Goal: Transaction & Acquisition: Book appointment/travel/reservation

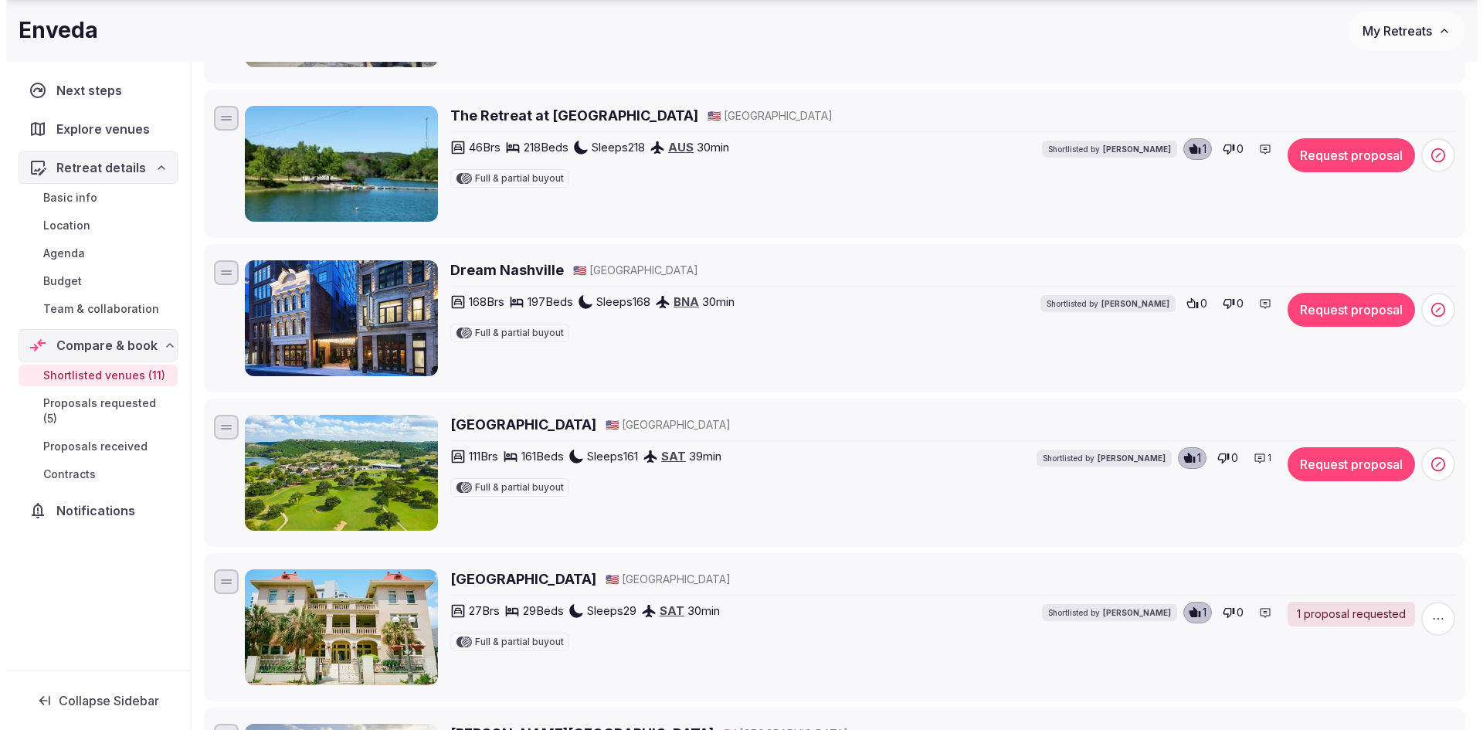
scroll to position [695, 0]
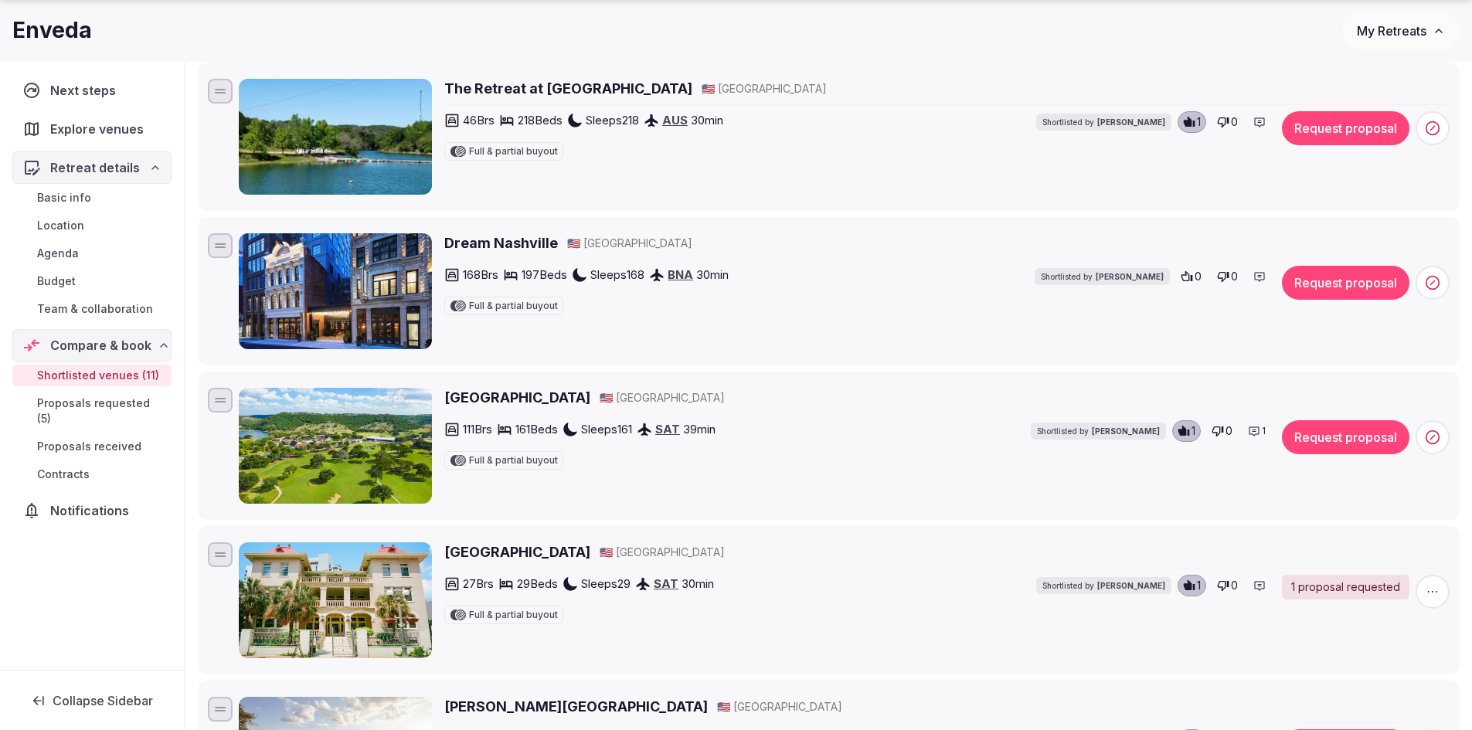
click at [1253, 428] on icon at bounding box center [1254, 431] width 12 height 12
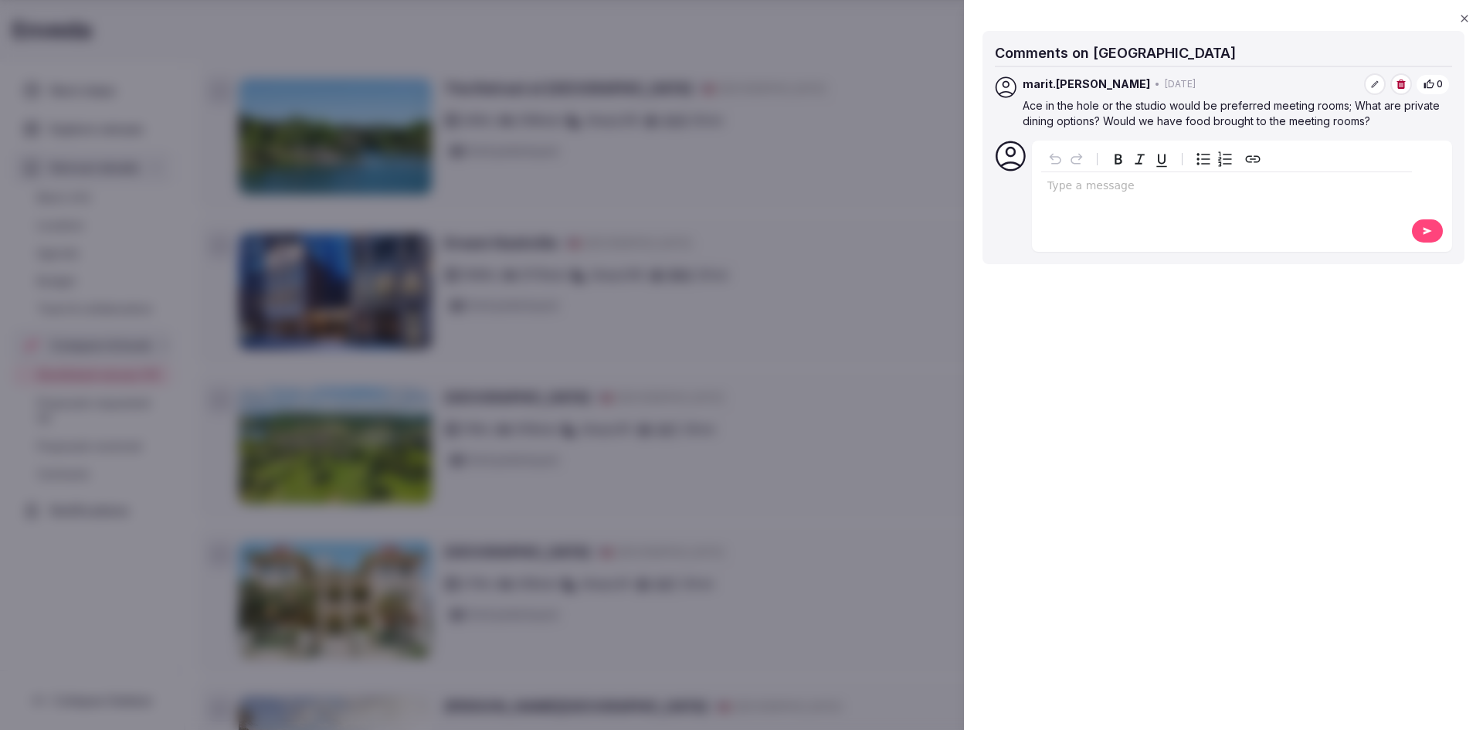
click at [1465, 16] on icon "button" at bounding box center [1464, 18] width 12 height 12
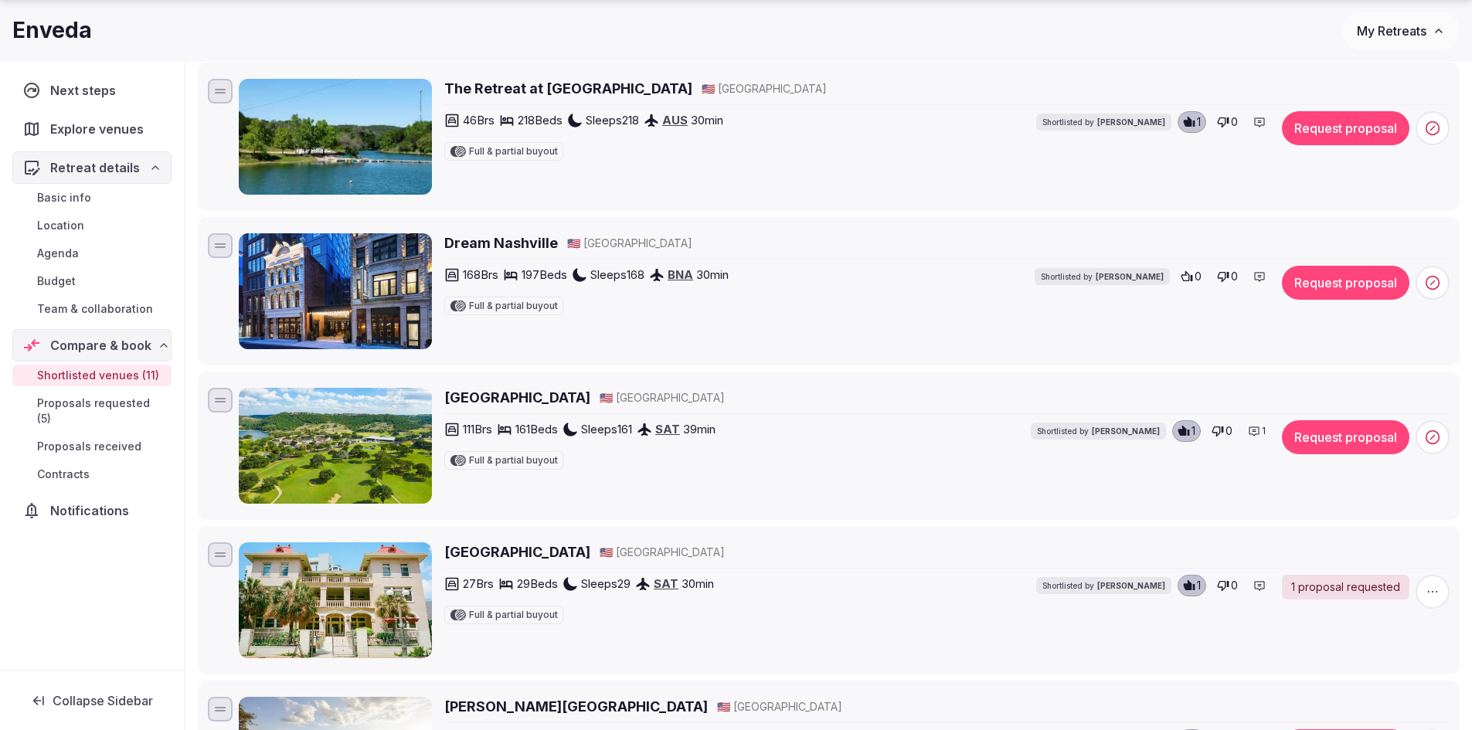
click at [1338, 448] on button "Request proposal" at bounding box center [1345, 437] width 127 height 34
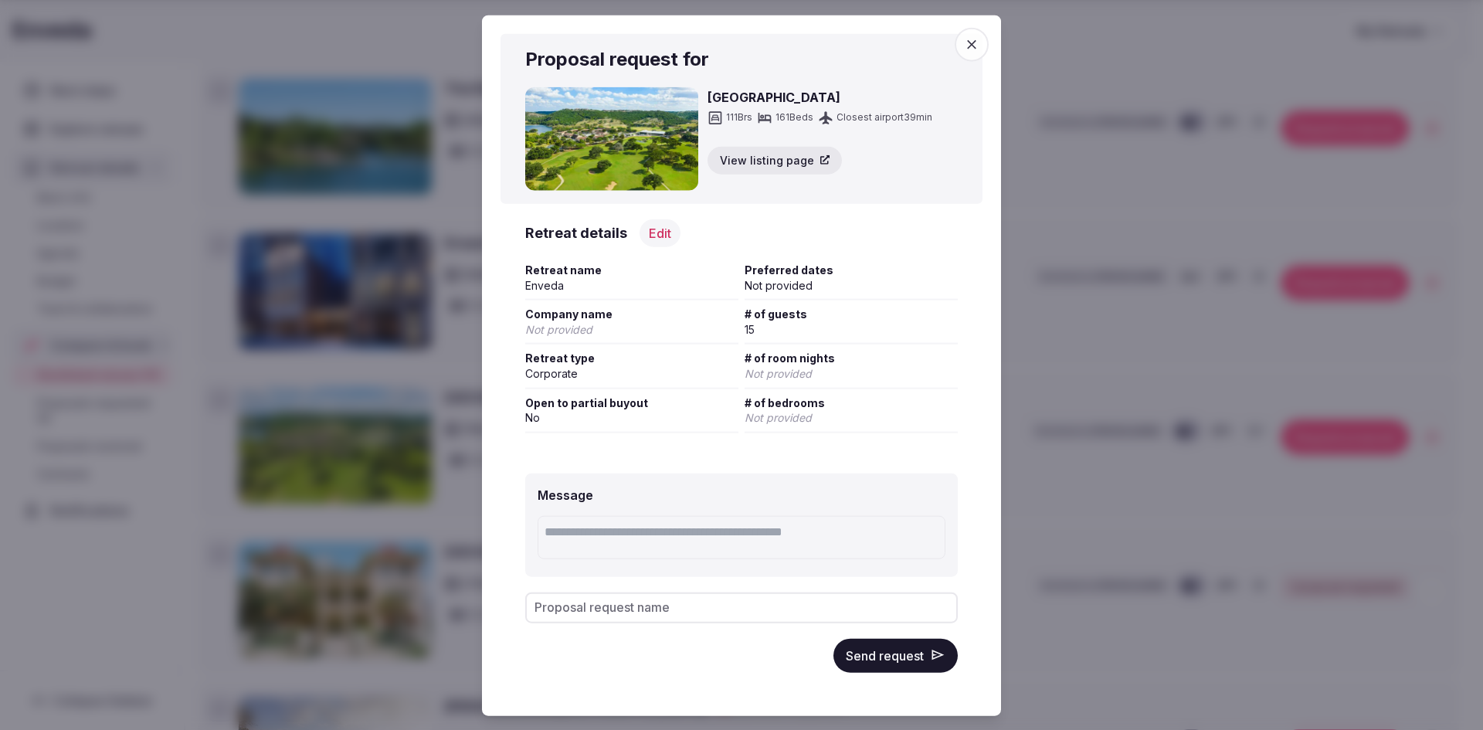
click at [658, 236] on button "Edit" at bounding box center [660, 233] width 41 height 28
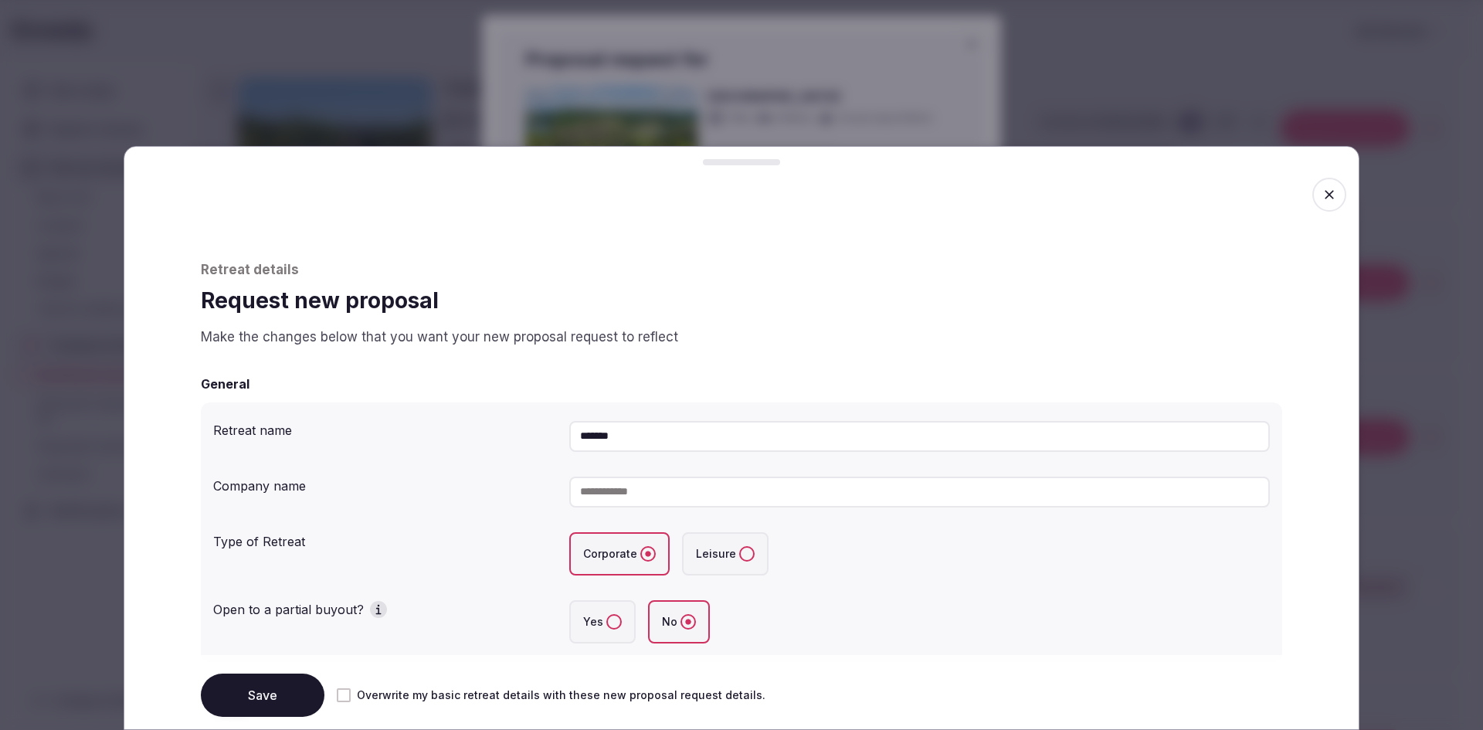
click at [606, 625] on button "Yes" at bounding box center [613, 621] width 15 height 15
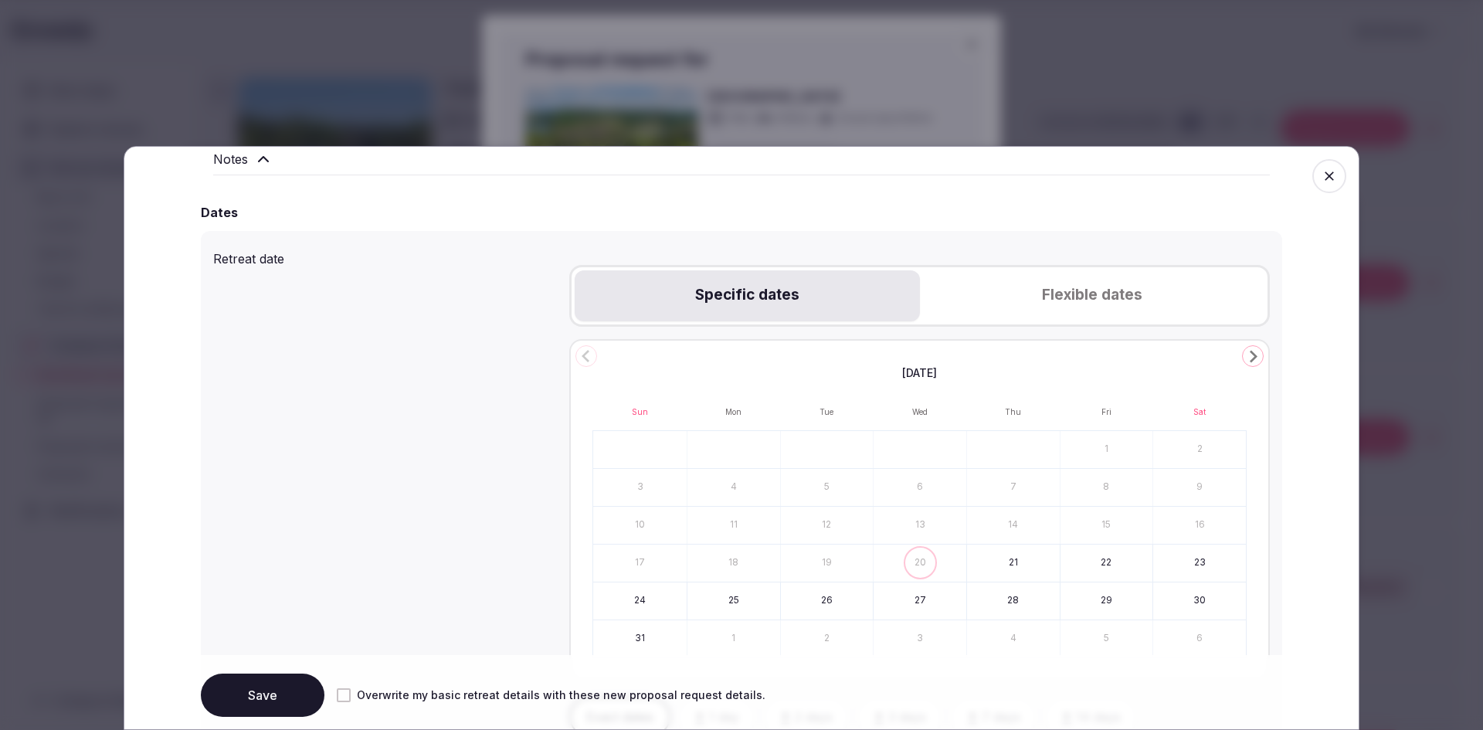
scroll to position [541, 0]
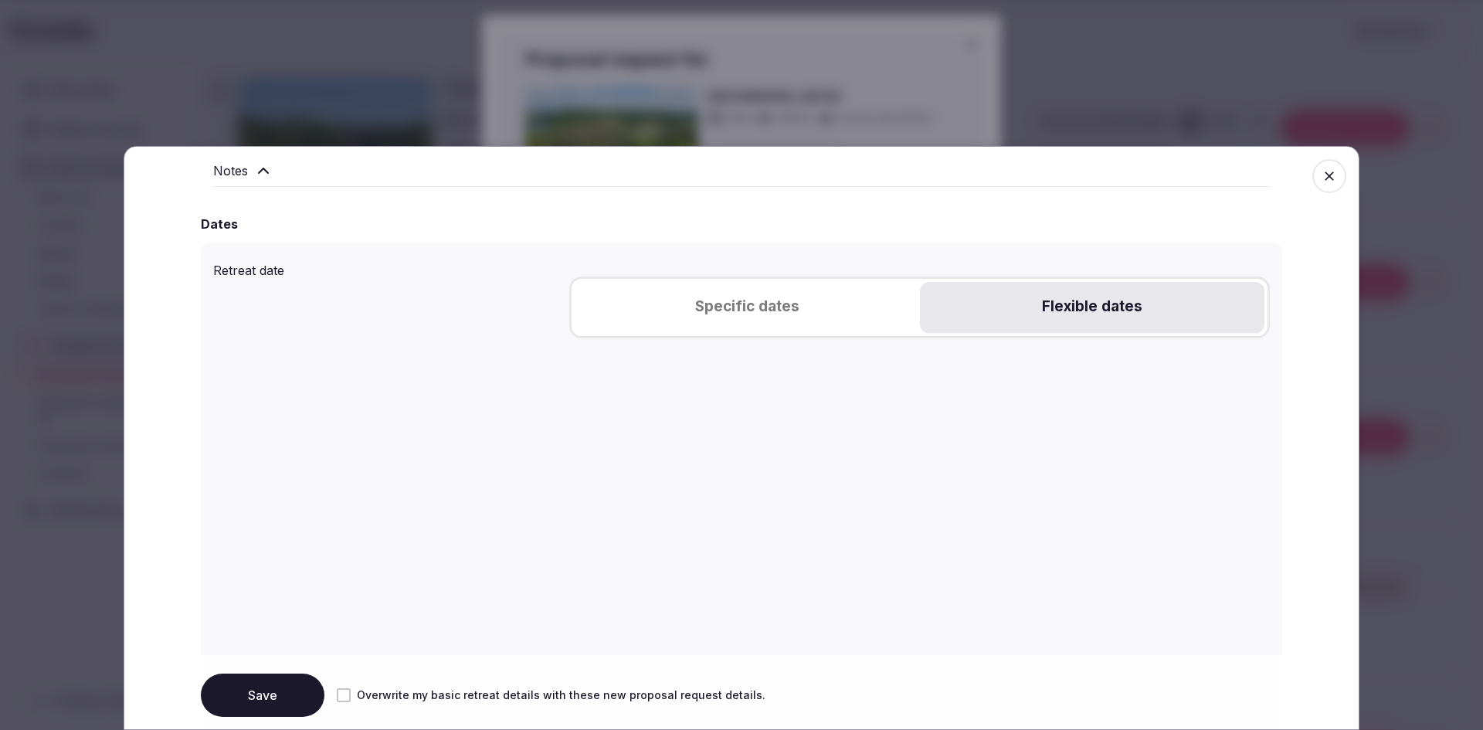
click at [1080, 302] on button "Flexible dates" at bounding box center [1092, 307] width 345 height 51
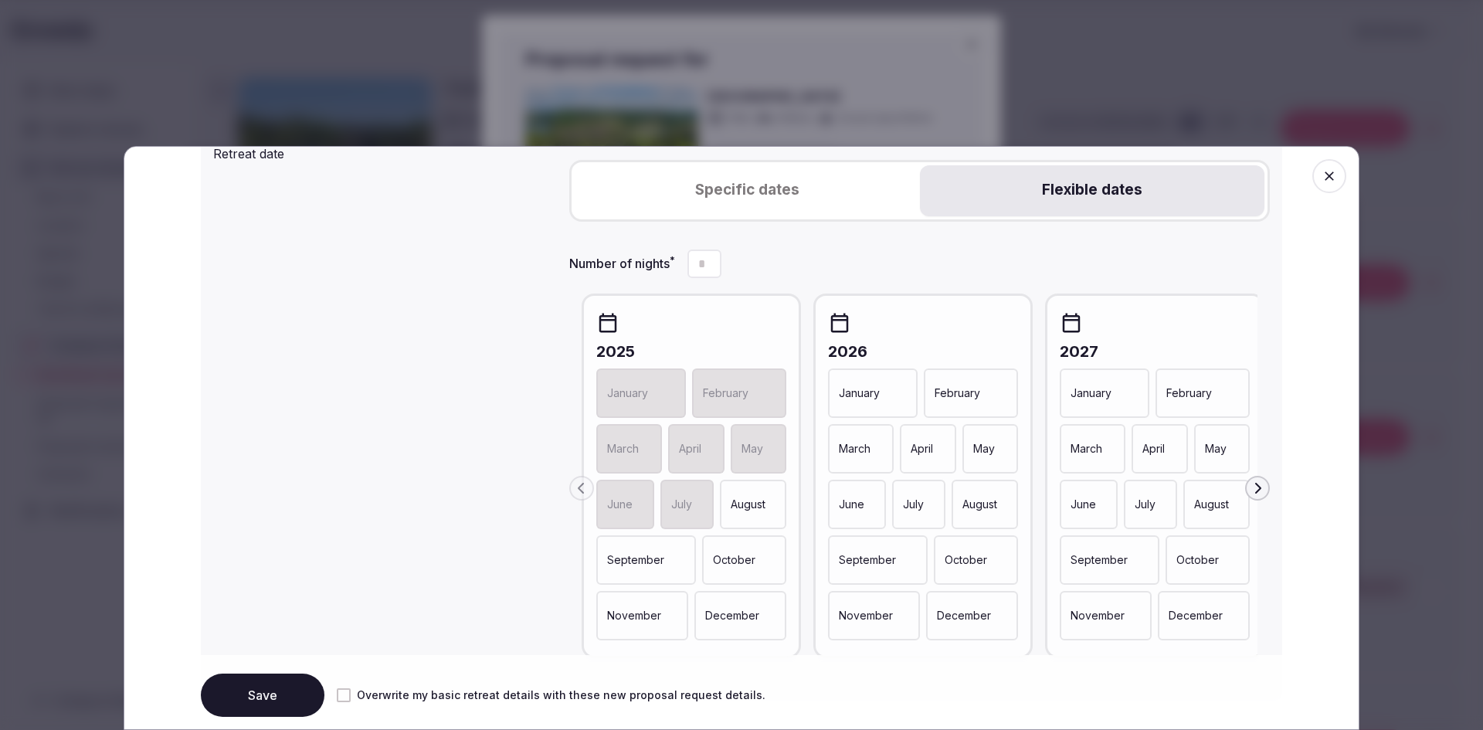
scroll to position [773, 0]
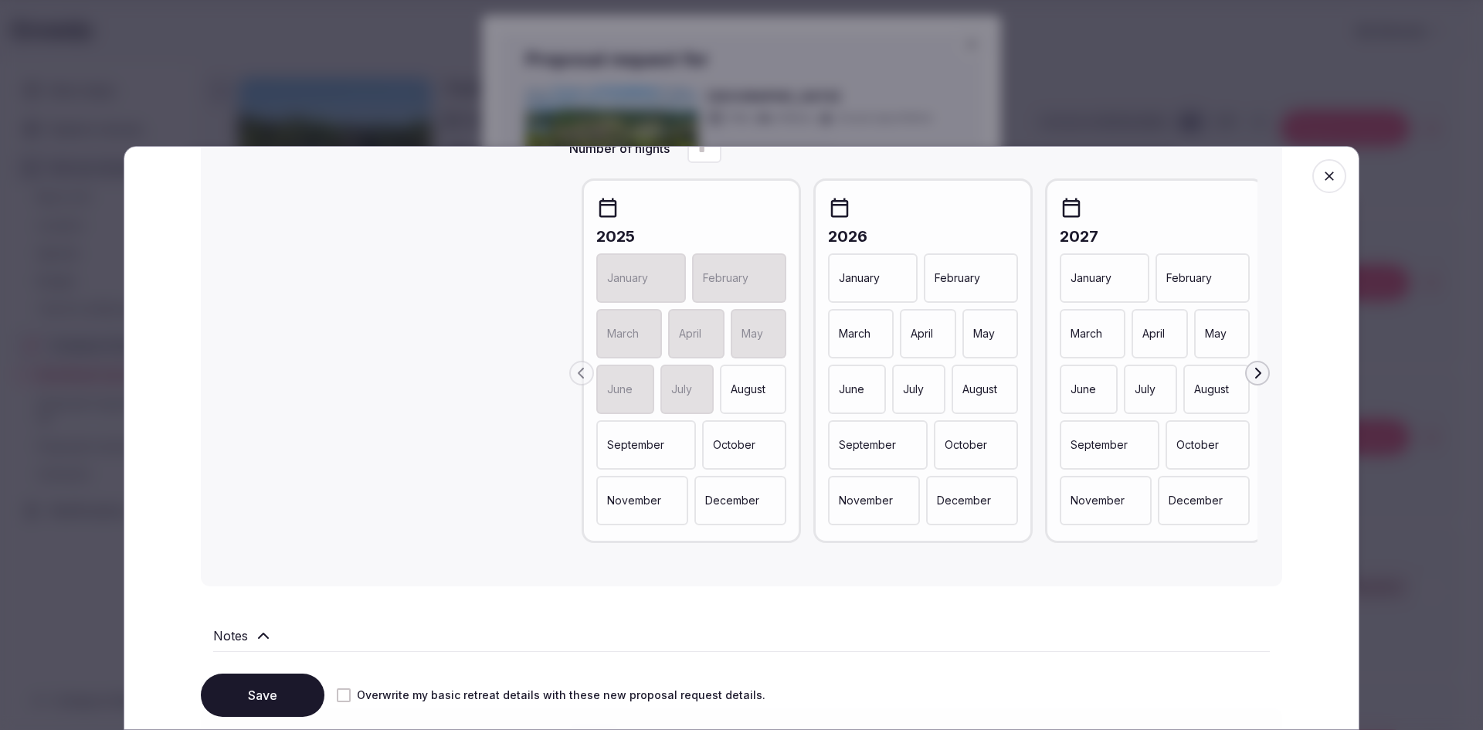
click at [747, 450] on p "October" at bounding box center [734, 444] width 42 height 15
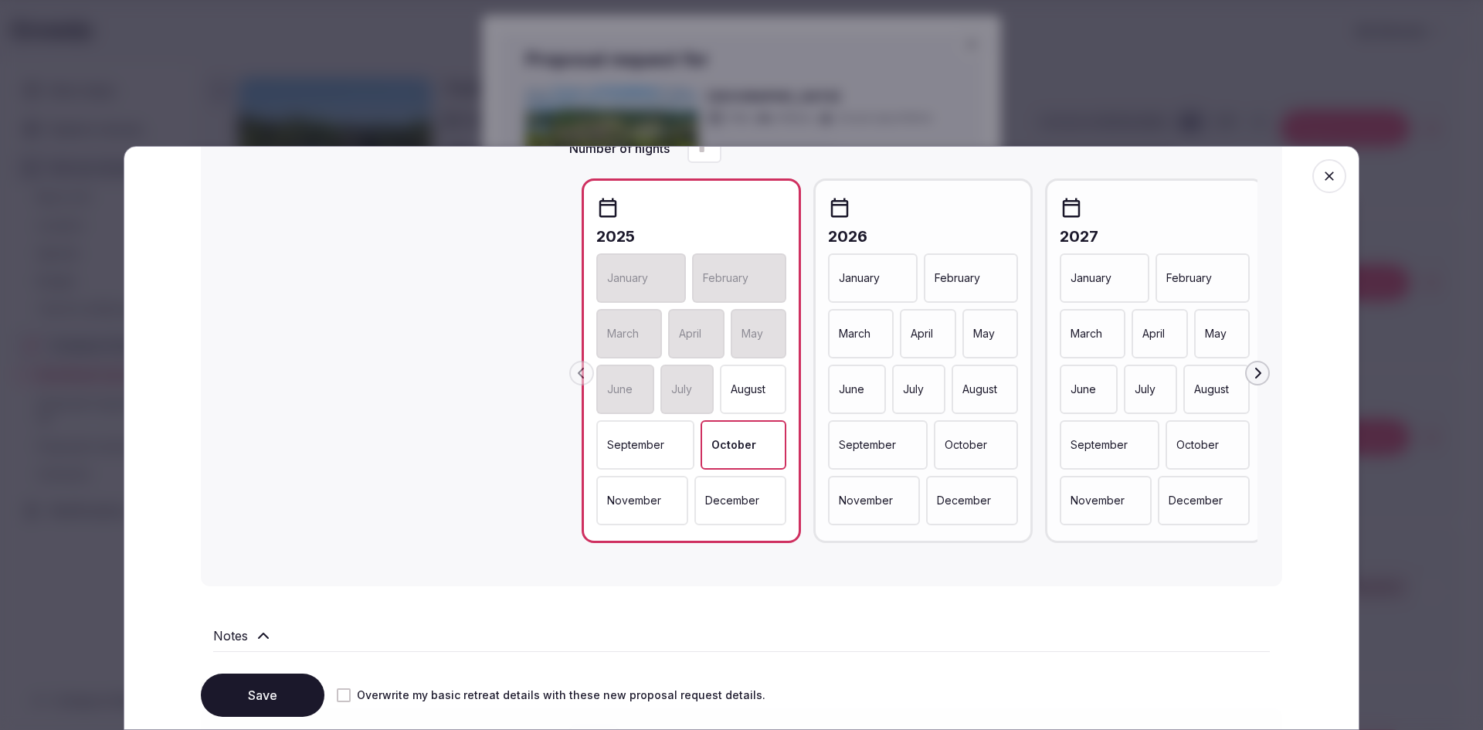
click at [640, 511] on div "November" at bounding box center [642, 500] width 92 height 49
click at [715, 502] on p "December" at bounding box center [734, 500] width 54 height 15
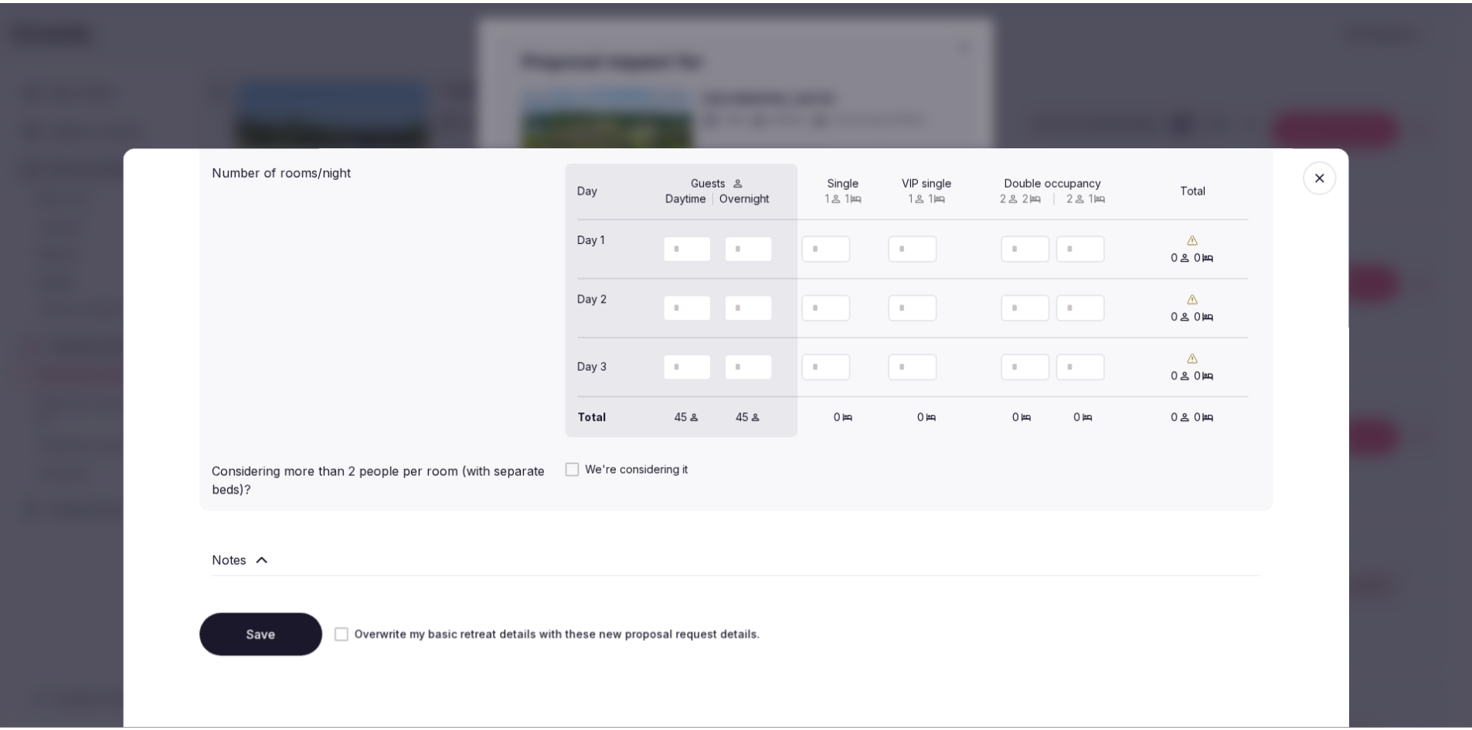
scroll to position [1397, 0]
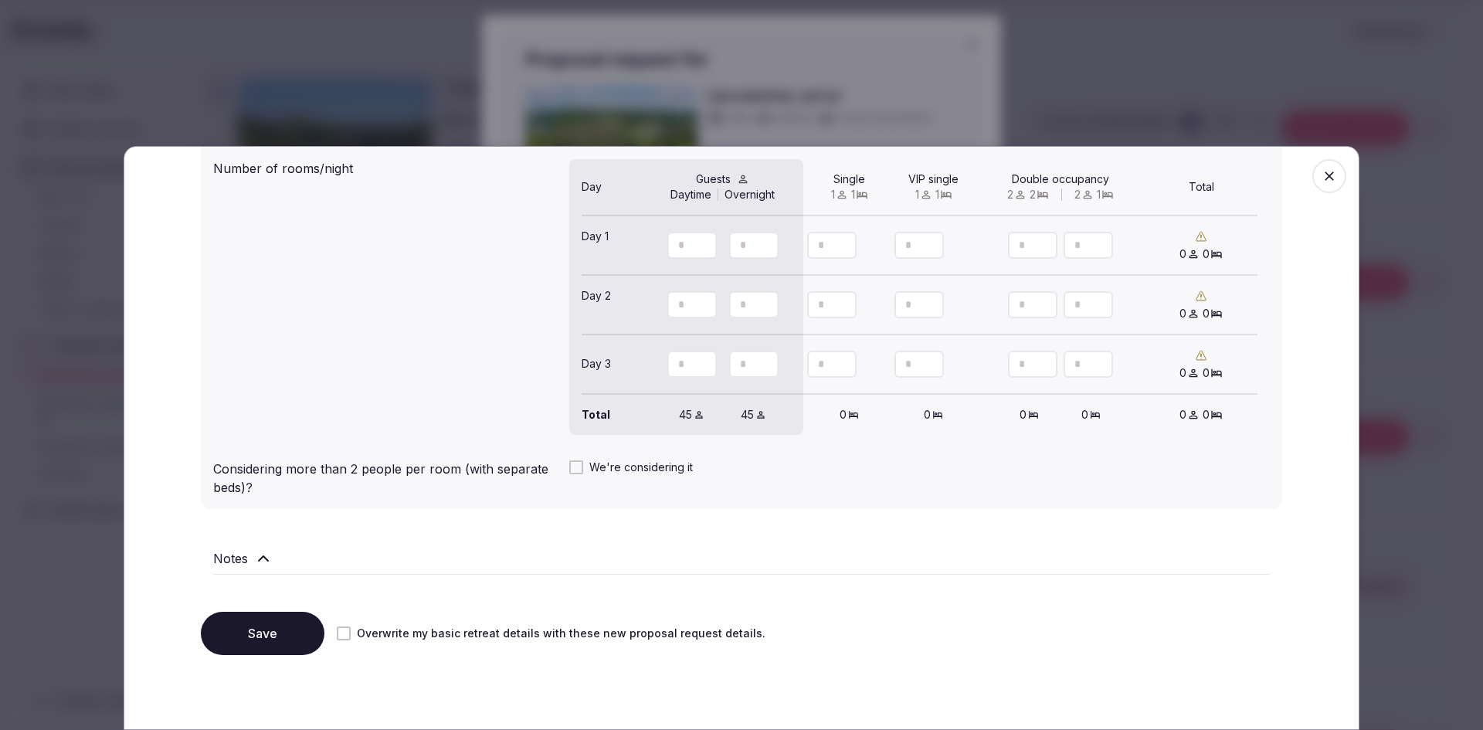
click at [337, 637] on button "Overwrite my basic retreat details with these new proposal request details." at bounding box center [344, 634] width 14 height 14
click at [268, 645] on button "Save" at bounding box center [263, 633] width 124 height 43
click at [239, 633] on button "Save" at bounding box center [263, 633] width 124 height 43
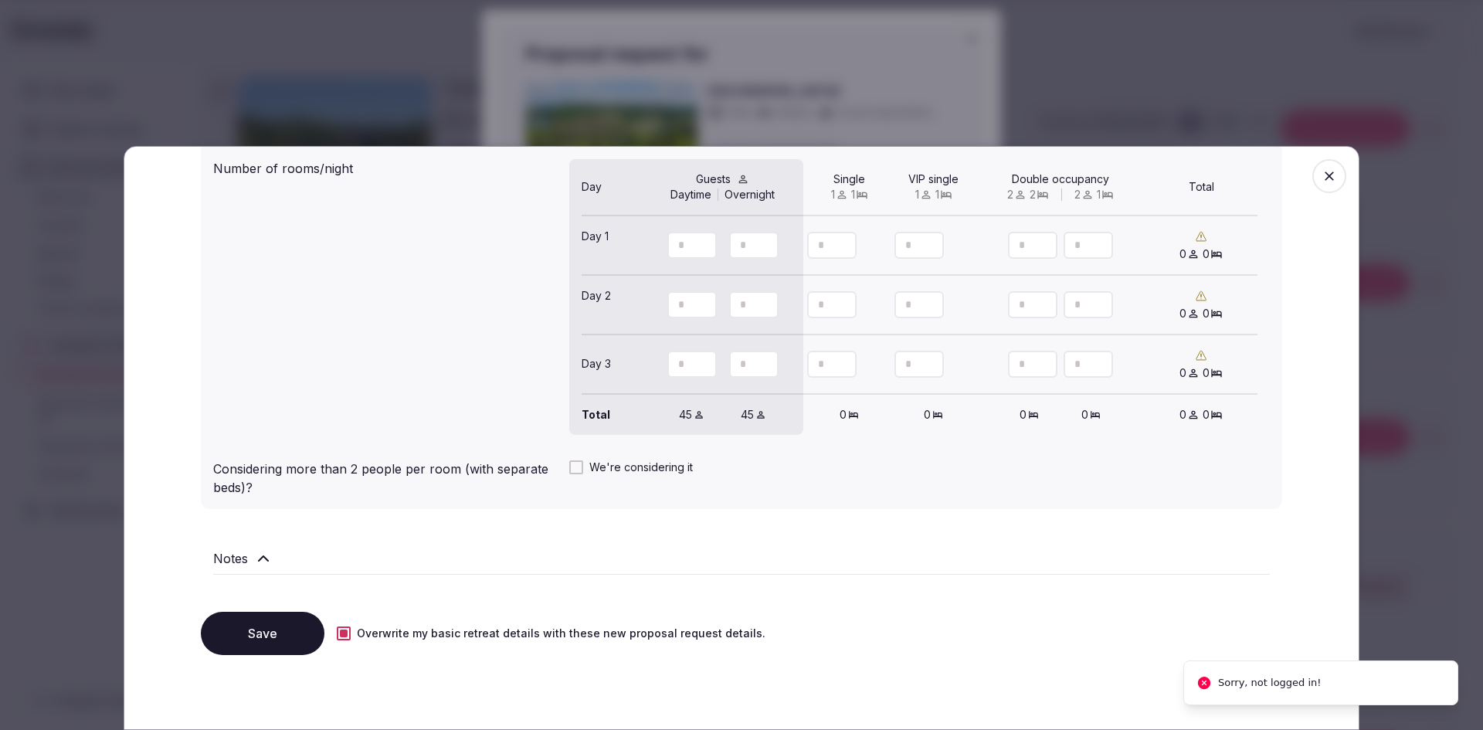
click at [1319, 186] on span "button" at bounding box center [1329, 176] width 34 height 34
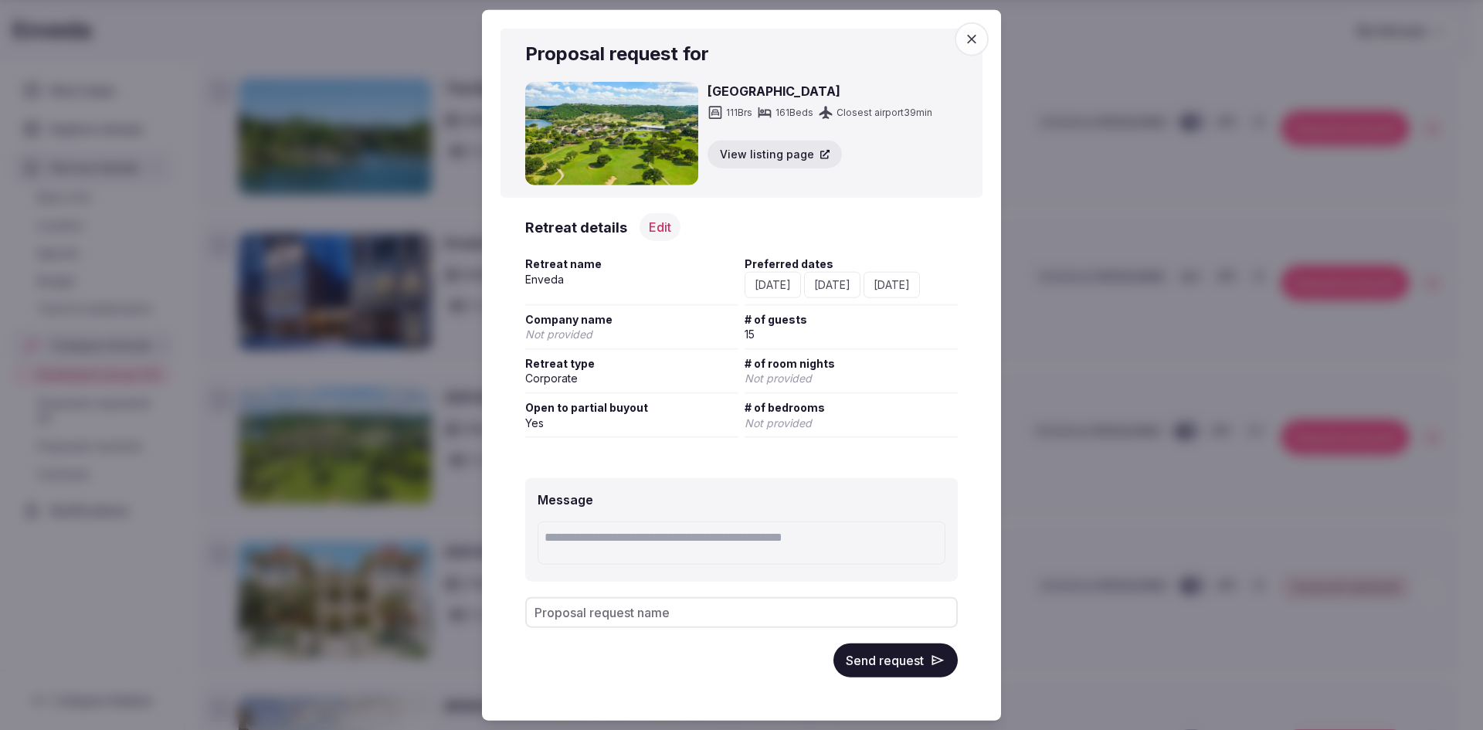
click at [967, 34] on icon "button" at bounding box center [971, 38] width 9 height 9
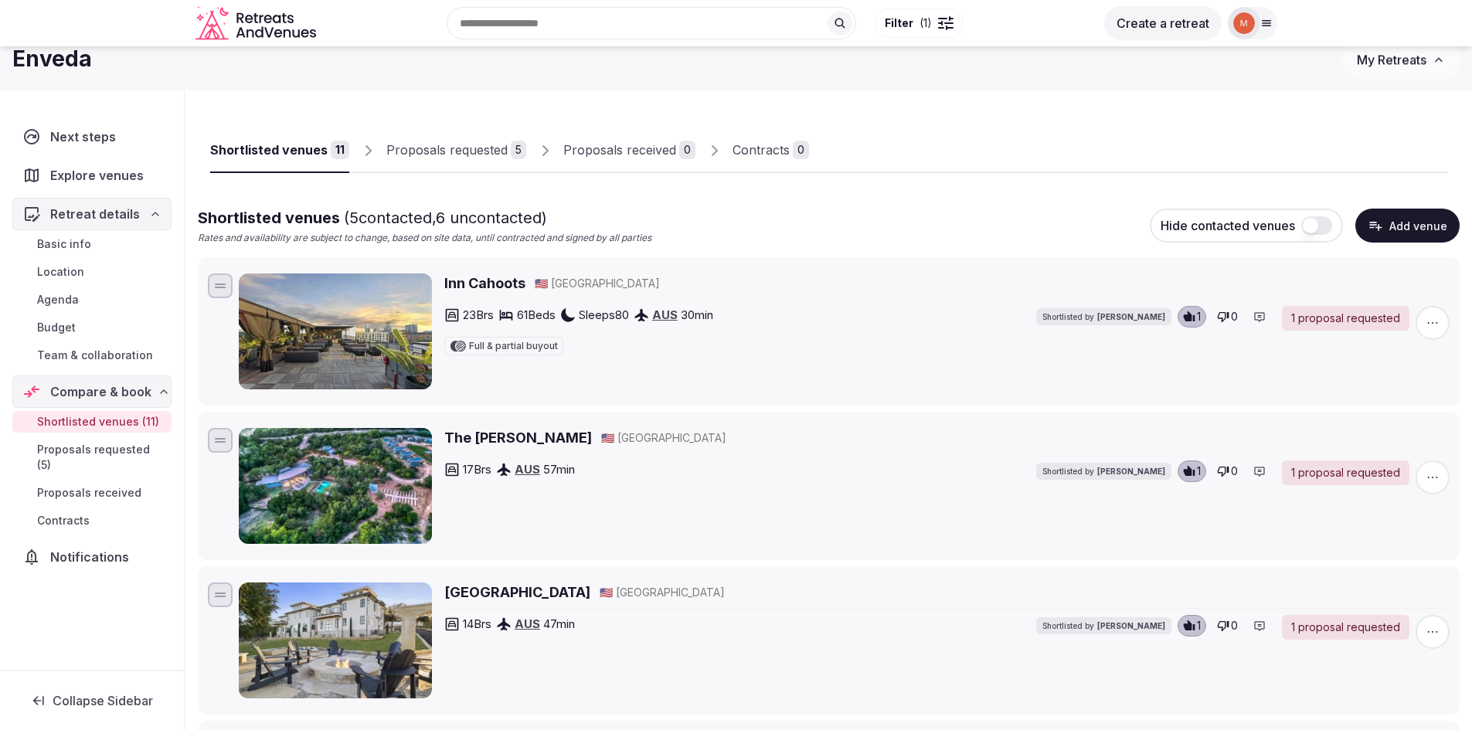
scroll to position [0, 0]
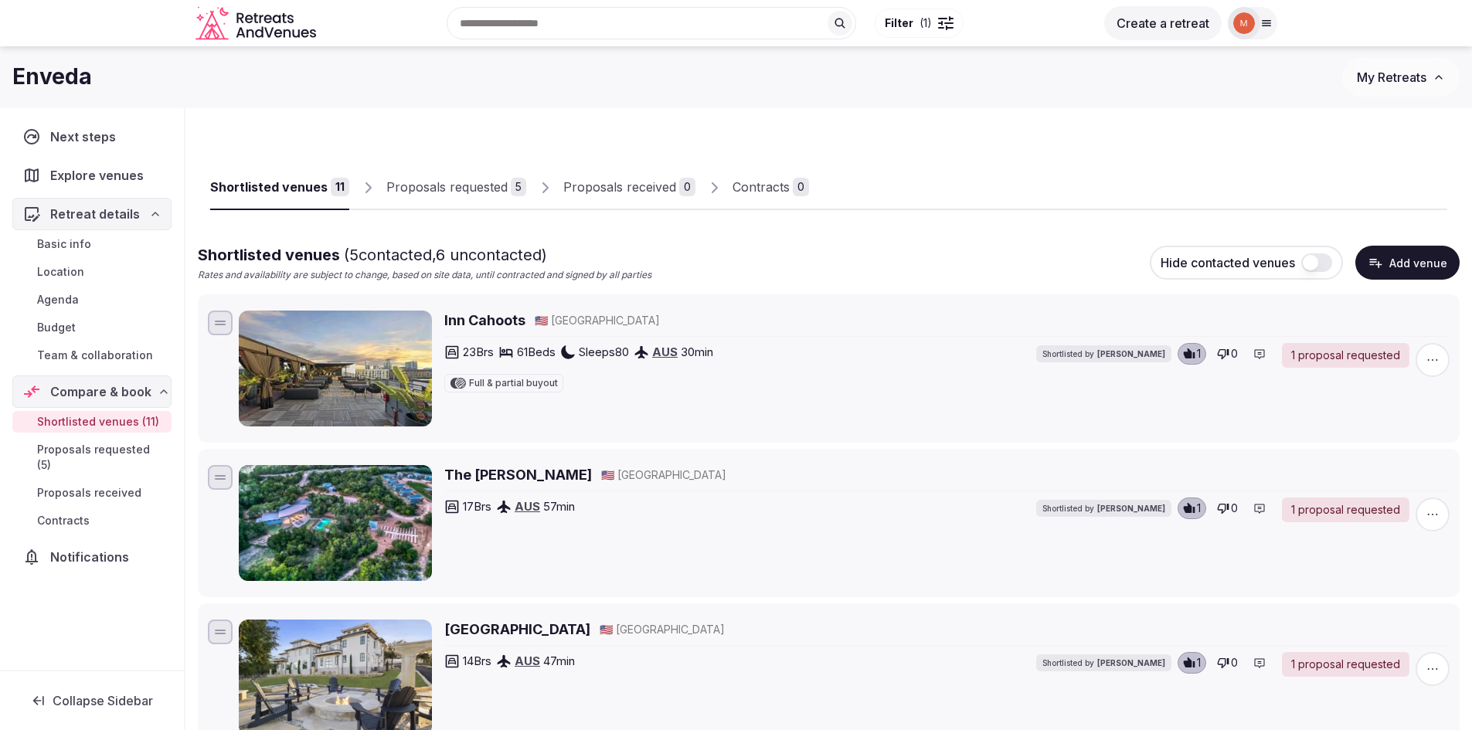
click at [1269, 22] on icon at bounding box center [1266, 23] width 12 height 12
click at [1166, 70] on div "Logged in as marit.lloyd" at bounding box center [1156, 72] width 215 height 19
click at [1357, 144] on div "Shortlisted venues 11 Proposals requested 5 Proposals received 0 Contracts 0" at bounding box center [828, 174] width 1237 height 71
click at [1036, 260] on div "Shortlisted venues ( 5 contacted, 6 uncontacted) Rates and availability are sub…" at bounding box center [828, 263] width 1261 height 38
click at [966, 157] on div "Shortlisted venues 11 Proposals requested 5 Proposals received 0 Contracts 0" at bounding box center [828, 174] width 1237 height 71
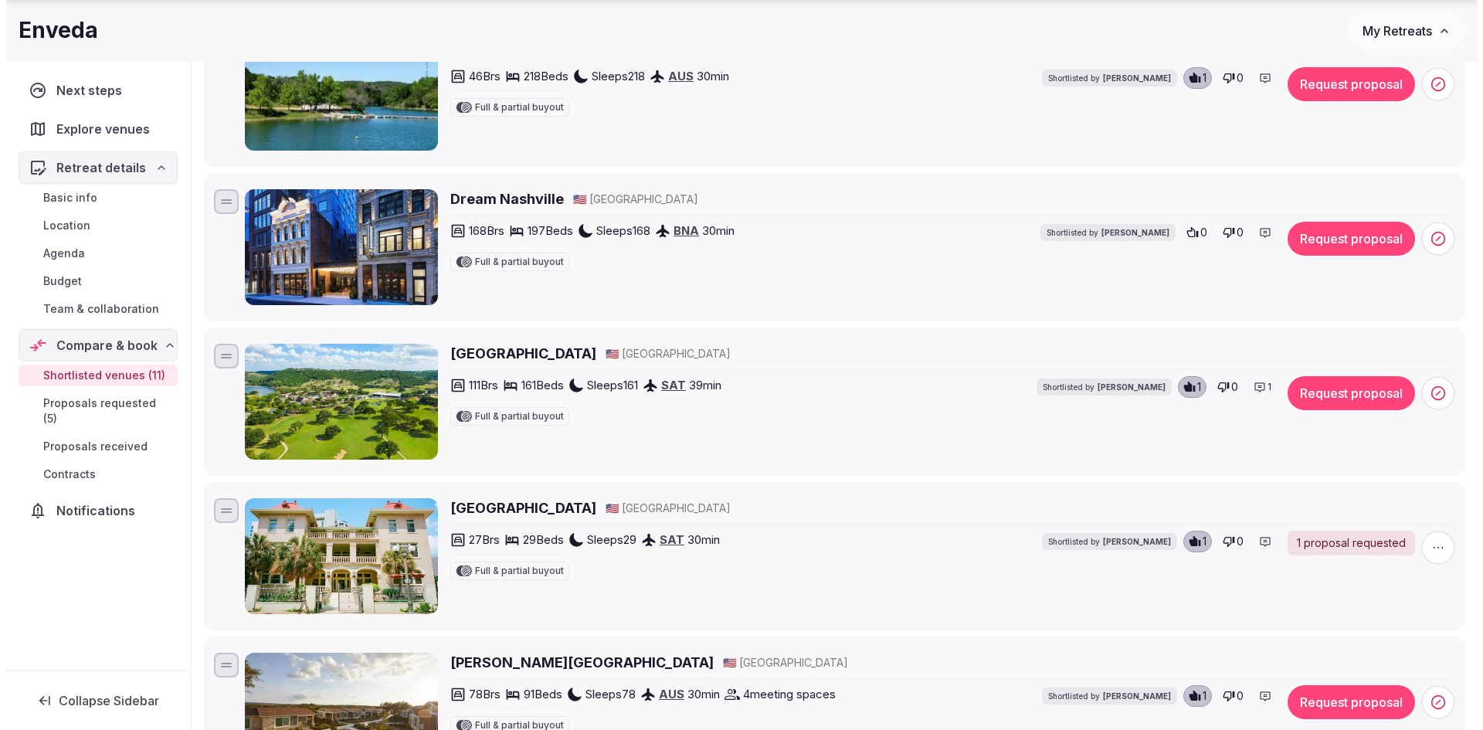
scroll to position [773, 0]
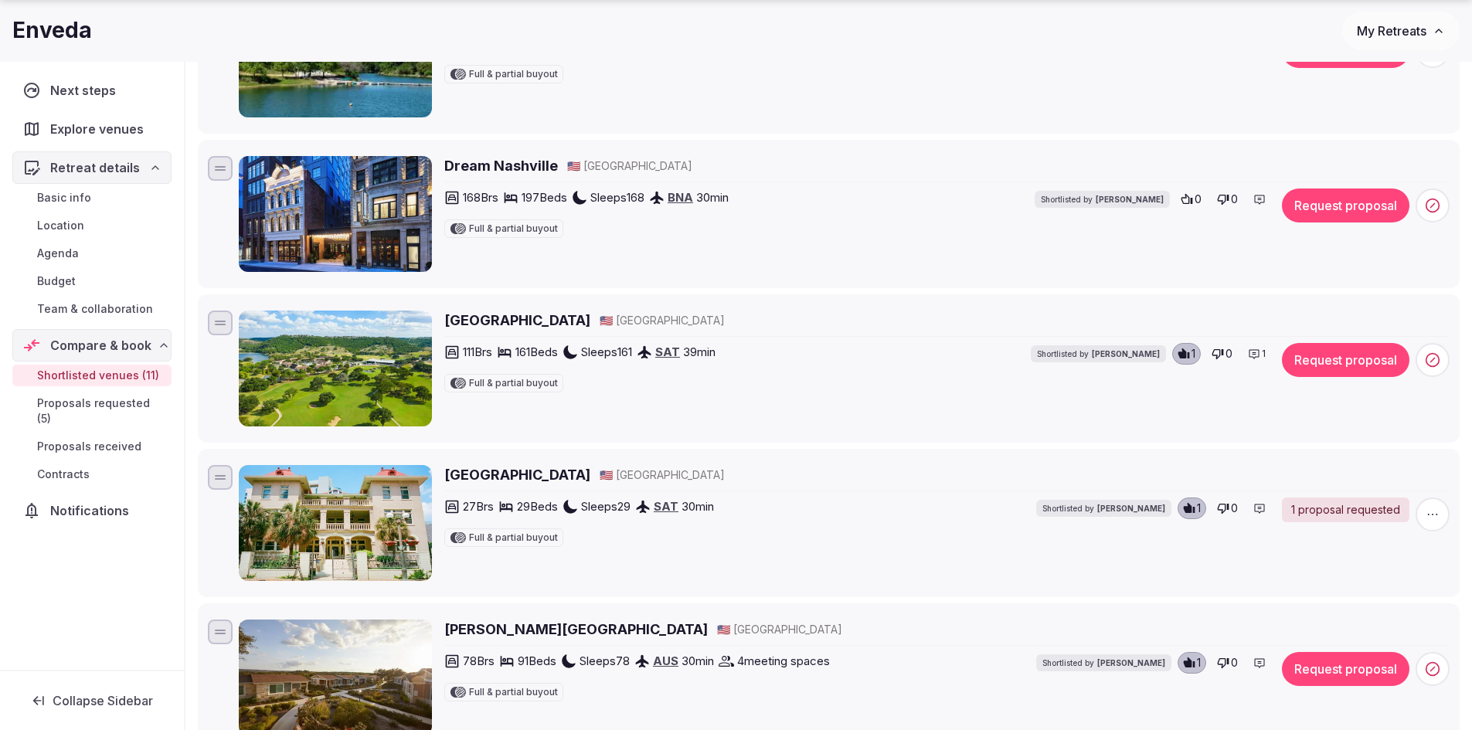
click at [1356, 368] on button "Request proposal" at bounding box center [1345, 360] width 127 height 34
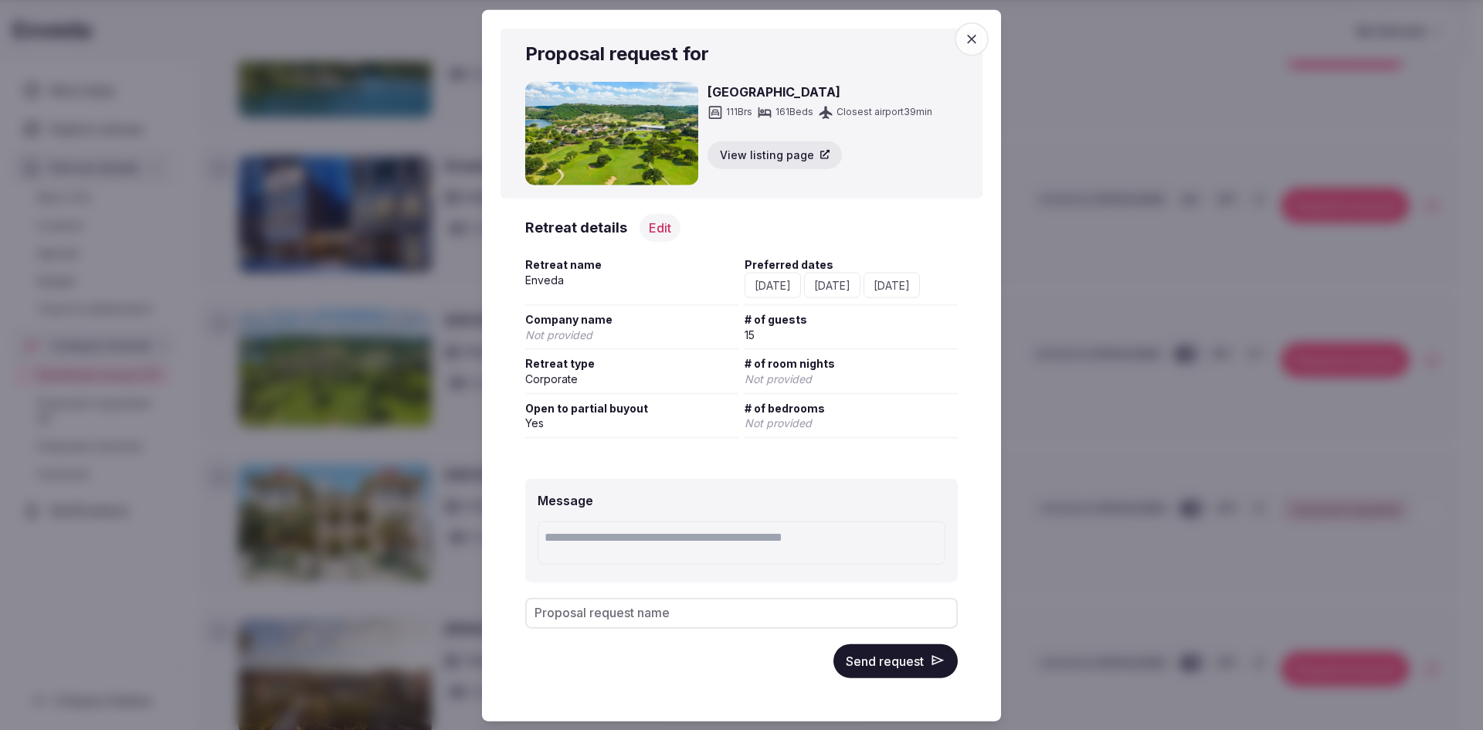
click at [748, 563] on textarea at bounding box center [742, 542] width 408 height 43
type textarea "**********"
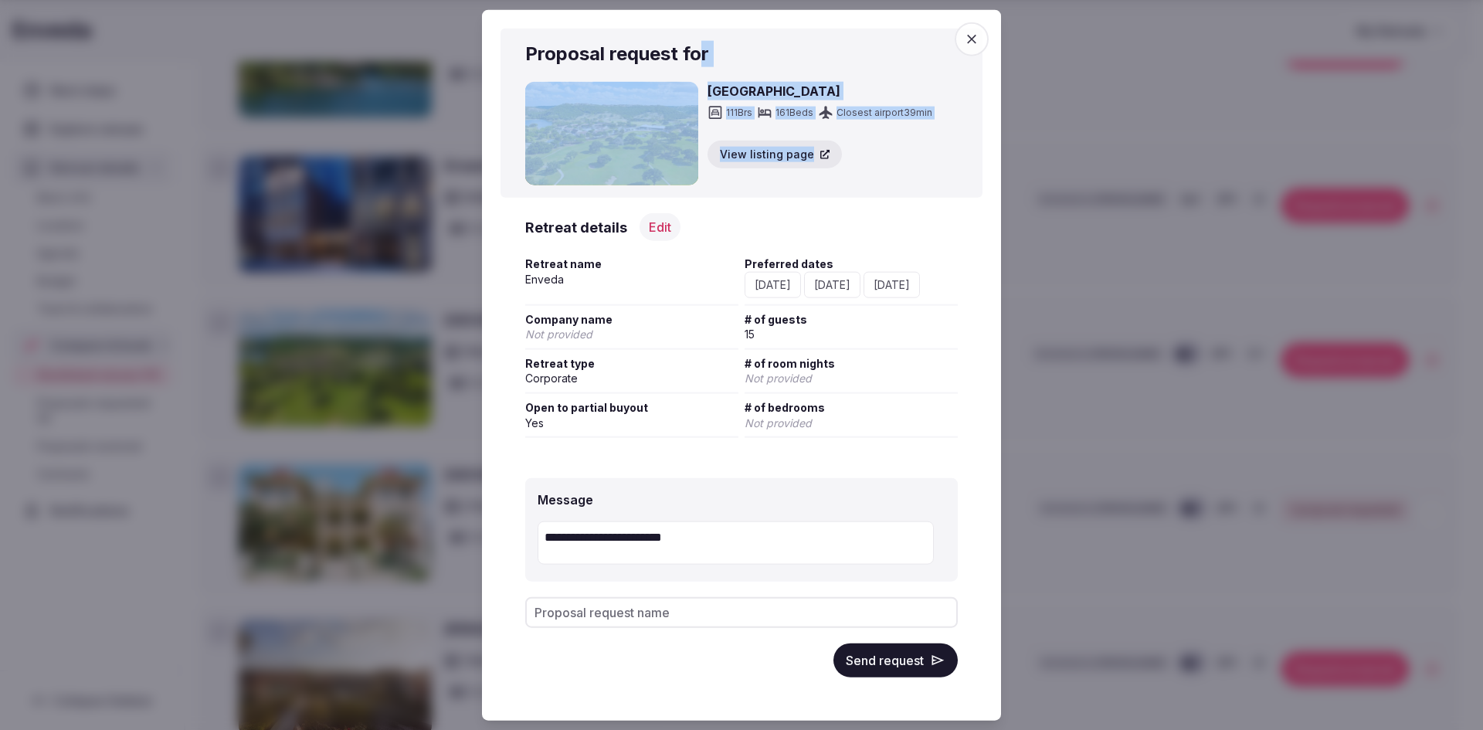
drag, startPoint x: 705, startPoint y: 7, endPoint x: 969, endPoint y: 124, distance: 288.4
click at [969, 124] on div "**********" at bounding box center [741, 364] width 519 height 711
click at [827, 15] on div "**********" at bounding box center [741, 364] width 519 height 711
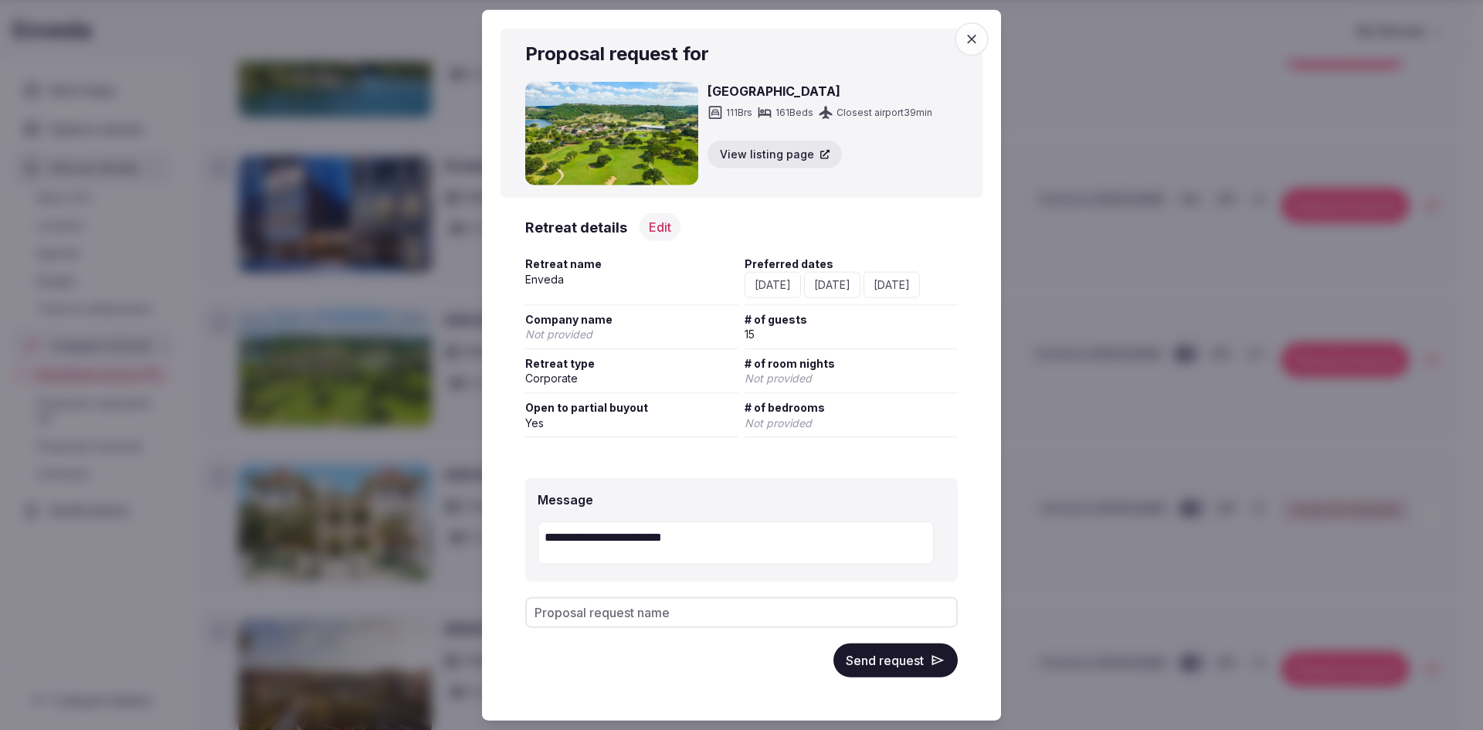
click at [773, 146] on button "View listing page" at bounding box center [775, 155] width 134 height 28
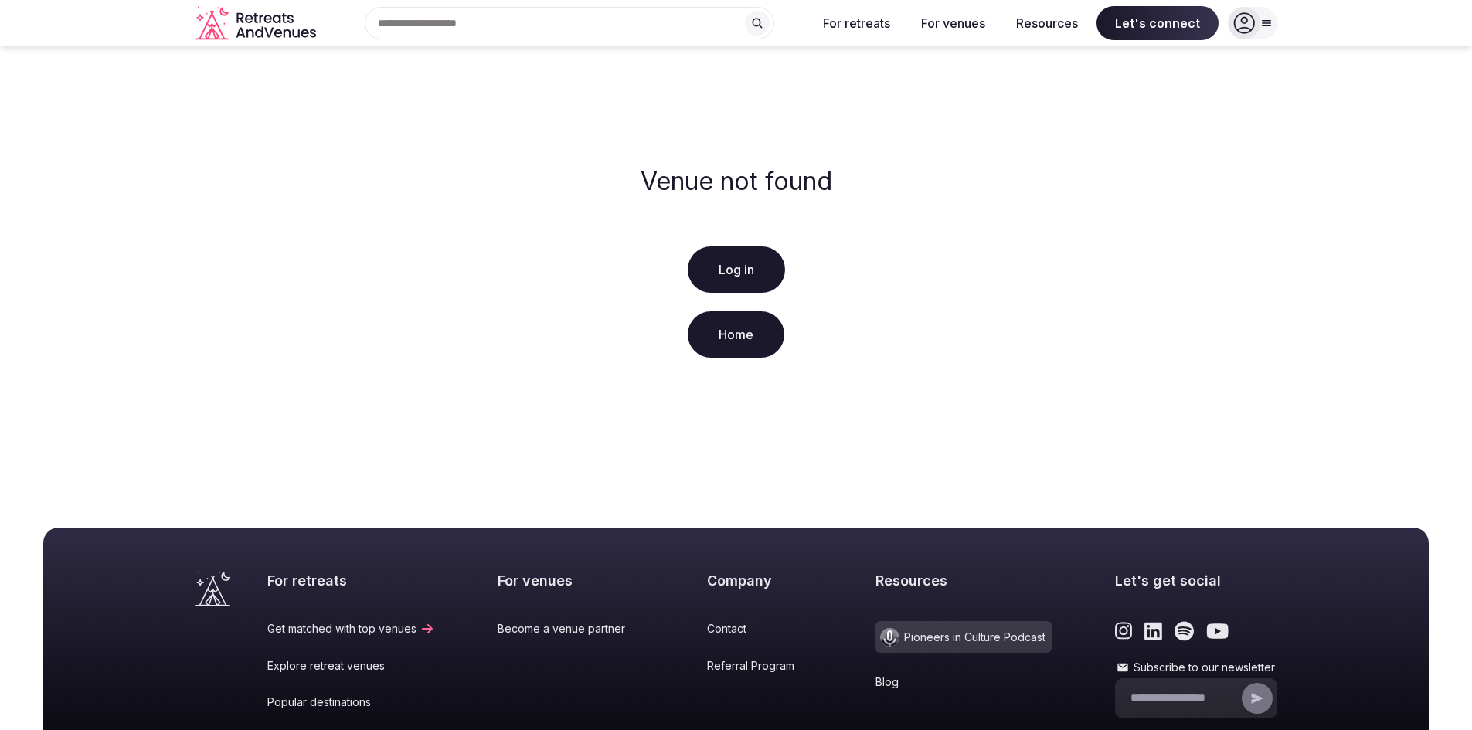
click at [746, 271] on link "Log in" at bounding box center [736, 269] width 97 height 46
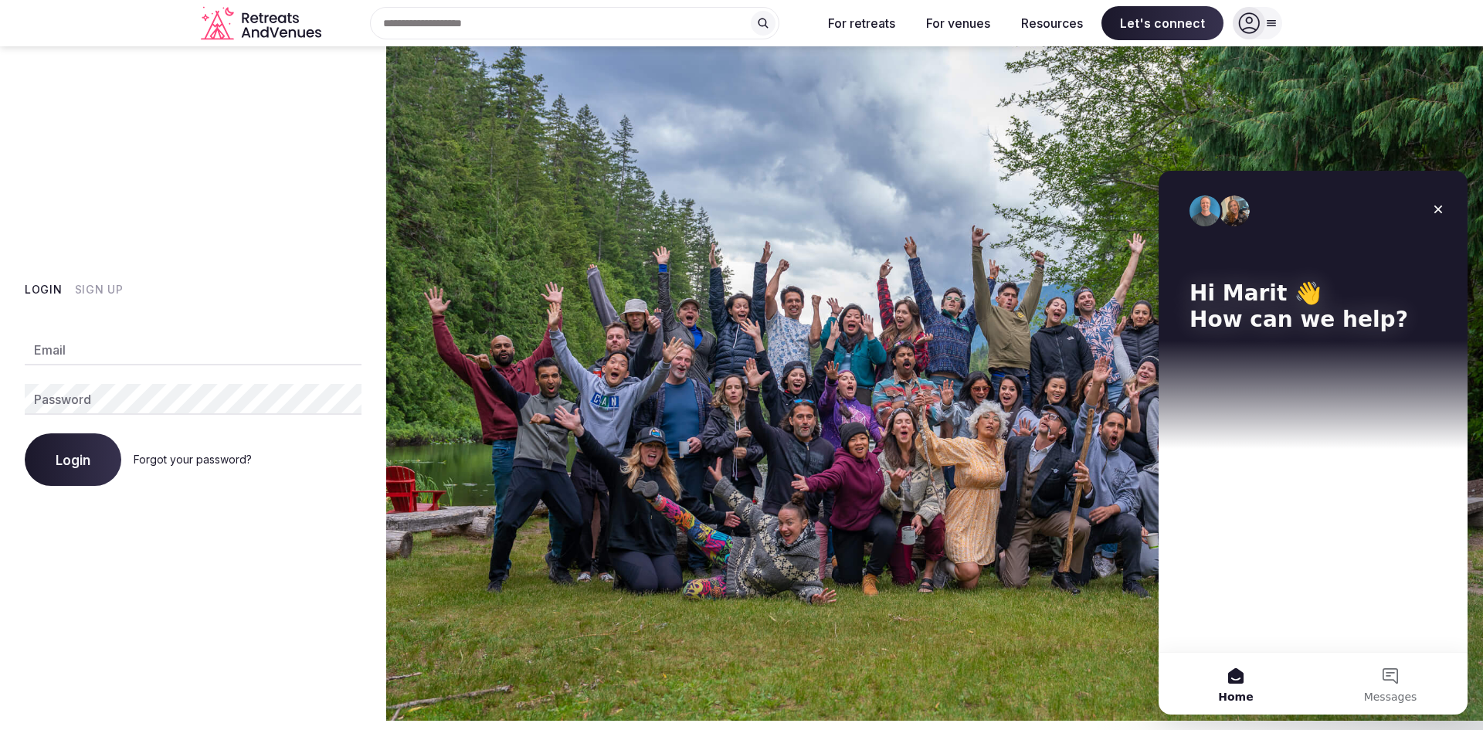
type input "**********"
click at [1440, 206] on icon "Close" at bounding box center [1438, 209] width 12 height 12
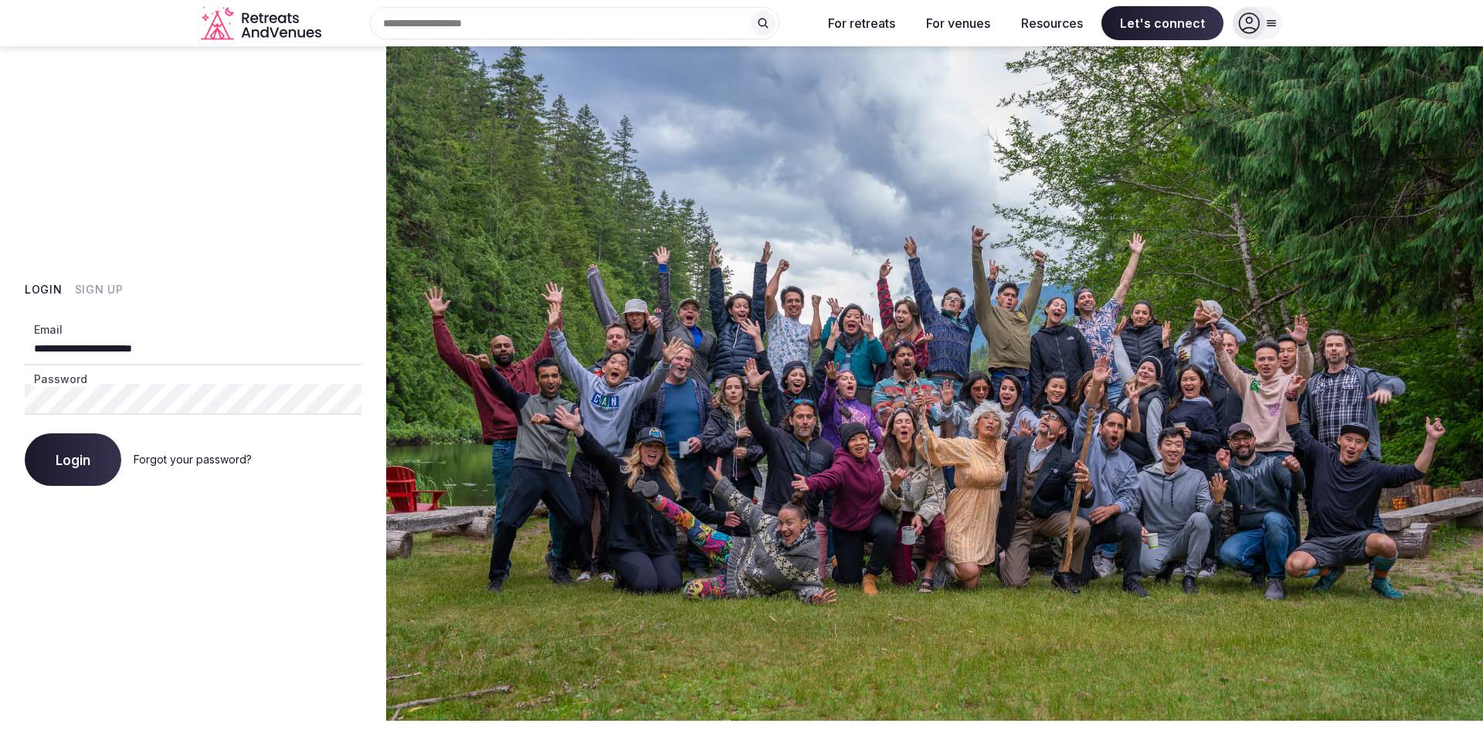
click at [53, 473] on button "Login" at bounding box center [73, 459] width 97 height 53
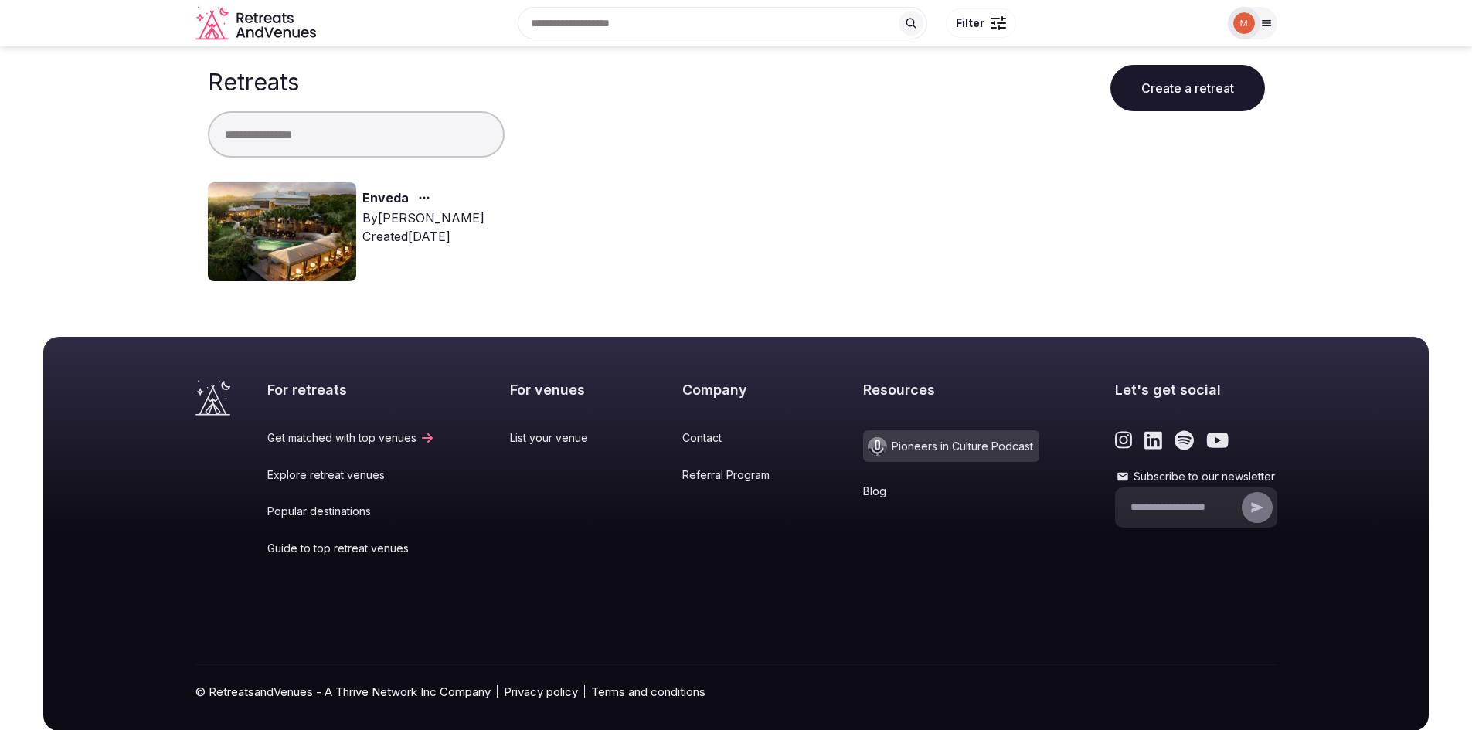
click at [317, 244] on img at bounding box center [282, 231] width 148 height 99
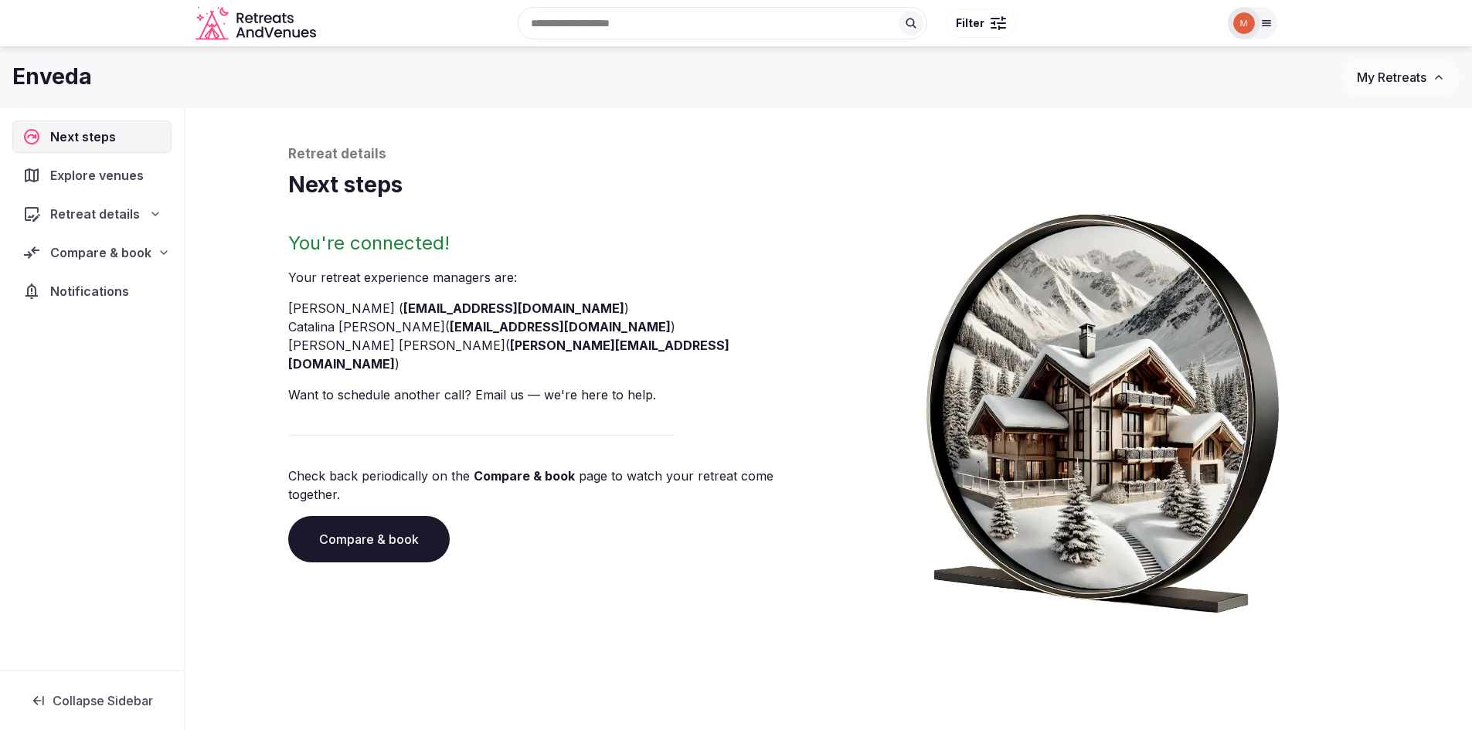
click at [387, 516] on link "Compare & book" at bounding box center [368, 539] width 161 height 46
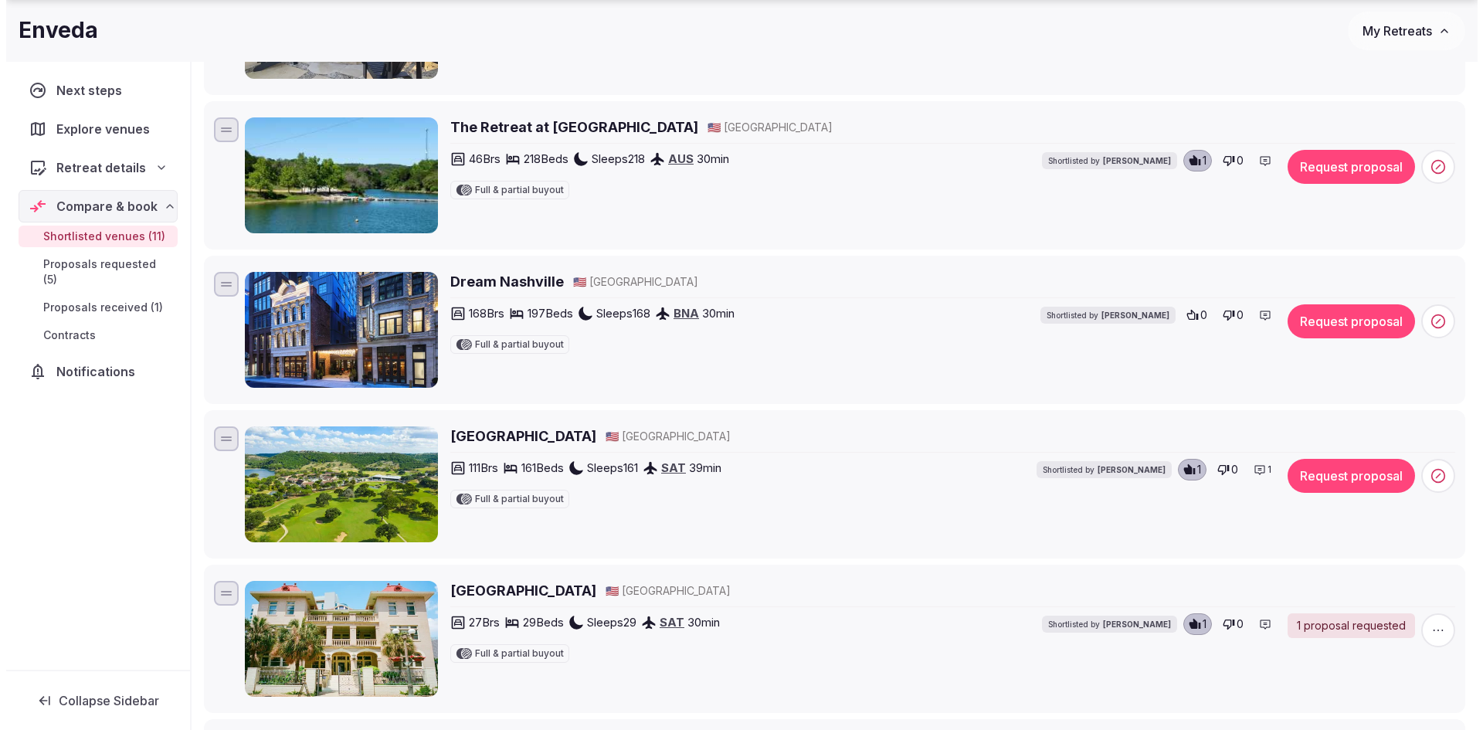
scroll to position [773, 0]
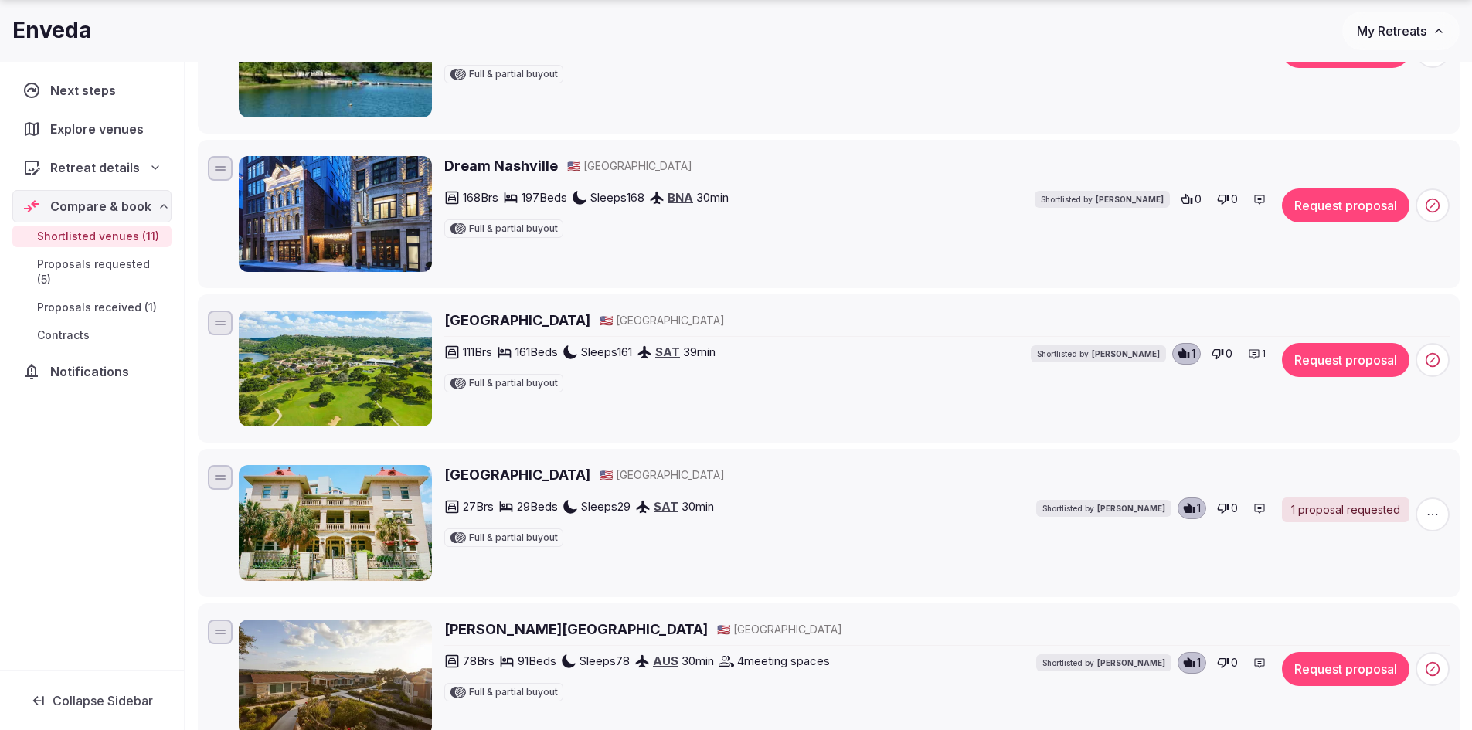
click at [1324, 354] on button "Request proposal" at bounding box center [1345, 360] width 127 height 34
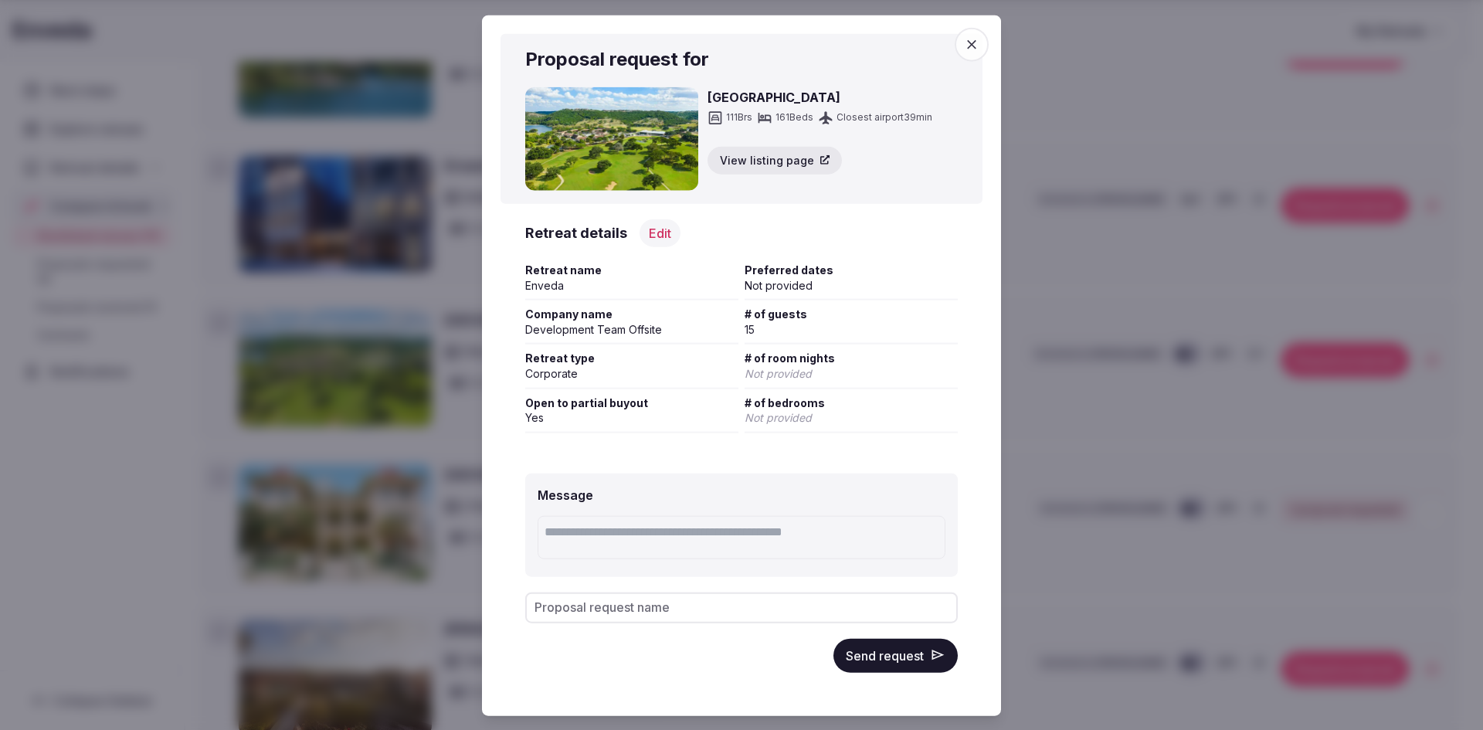
click at [983, 47] on span "button" at bounding box center [972, 44] width 34 height 34
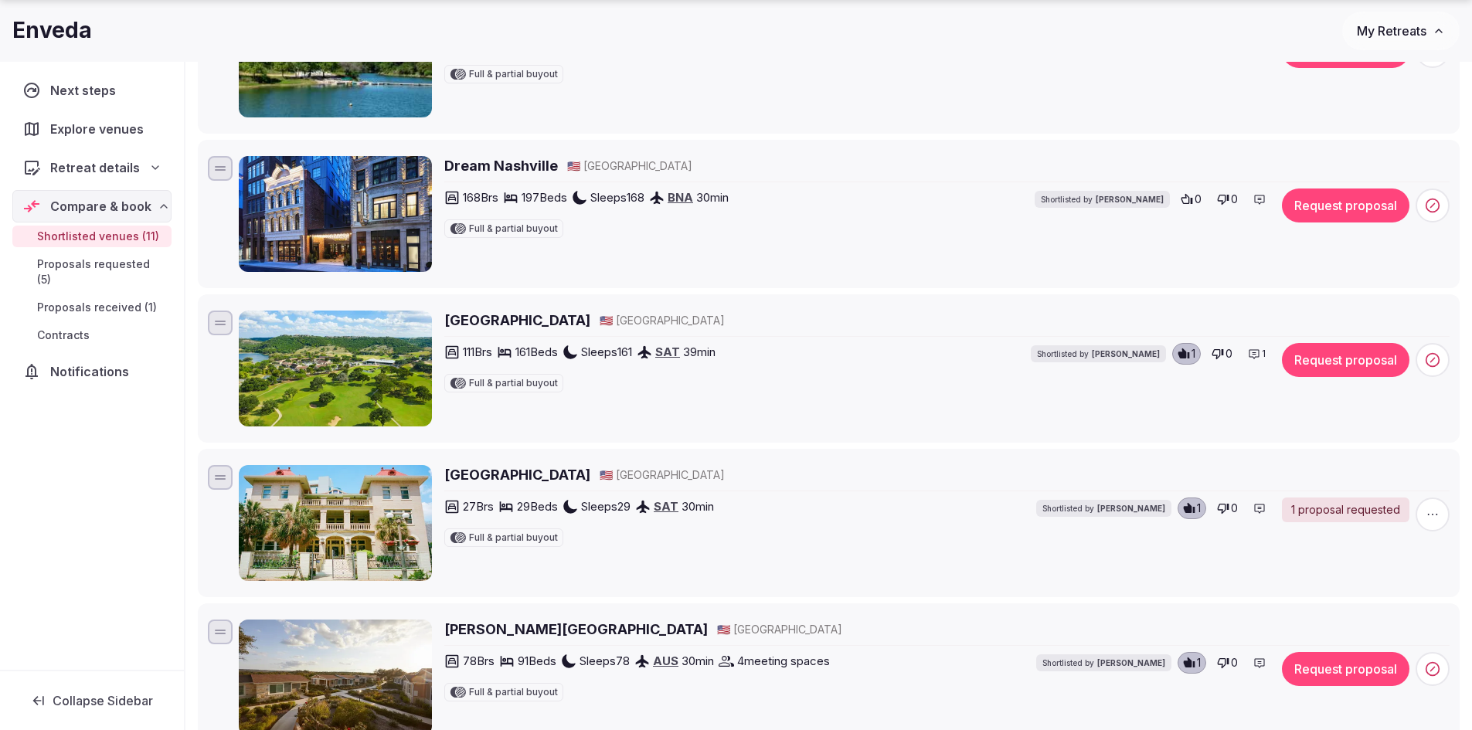
click at [1261, 353] on span "1" at bounding box center [1263, 354] width 4 height 13
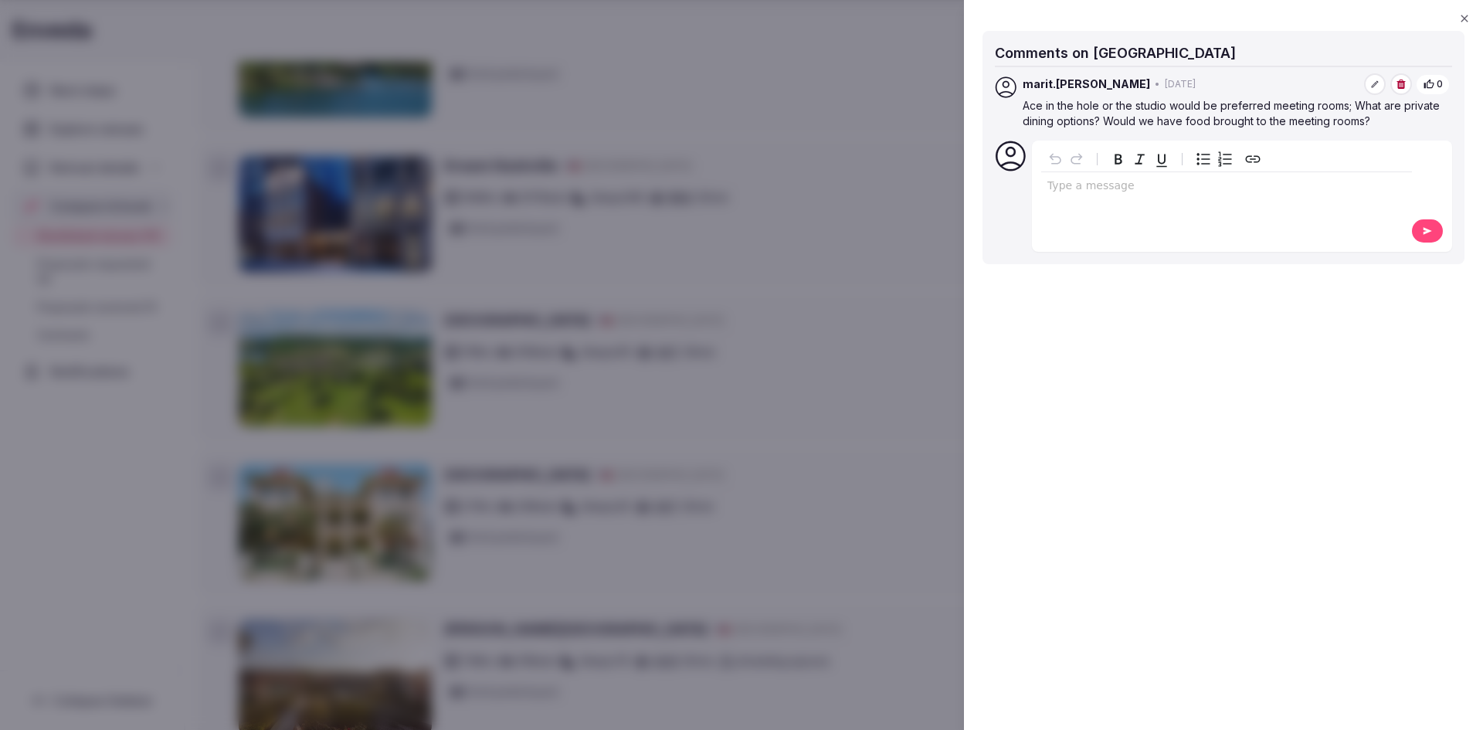
click at [1465, 18] on icon "button" at bounding box center [1464, 18] width 12 height 12
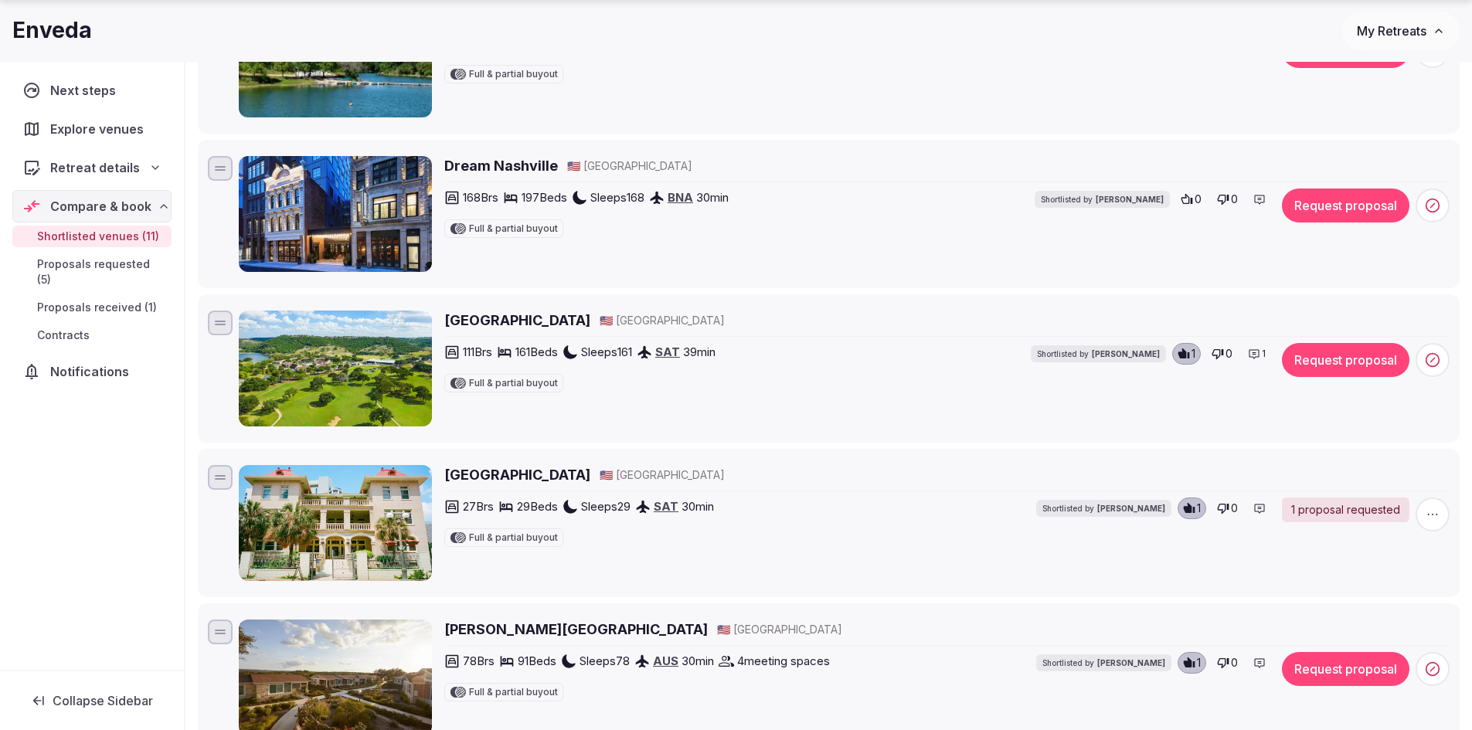
click at [1346, 371] on button "Request proposal" at bounding box center [1345, 360] width 127 height 34
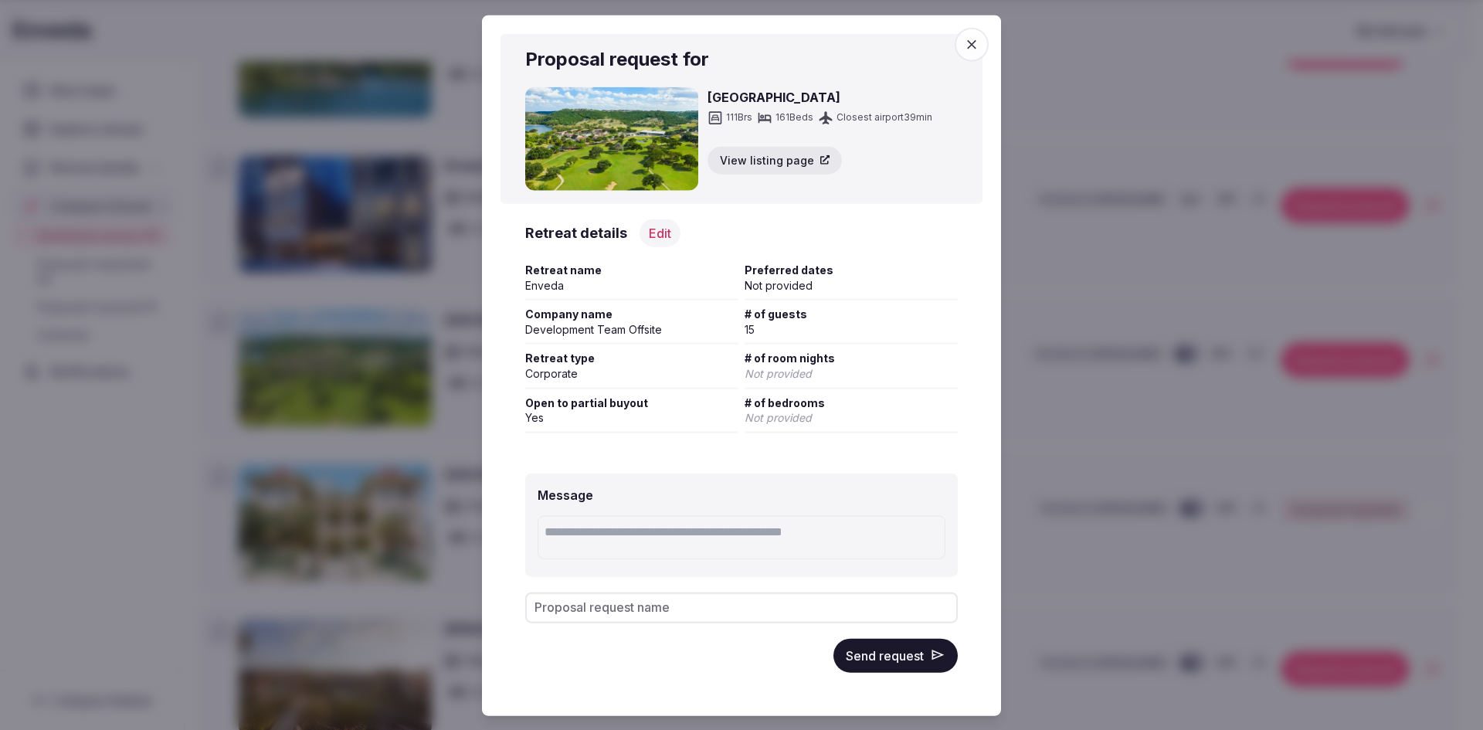
click at [696, 536] on textarea at bounding box center [742, 537] width 408 height 43
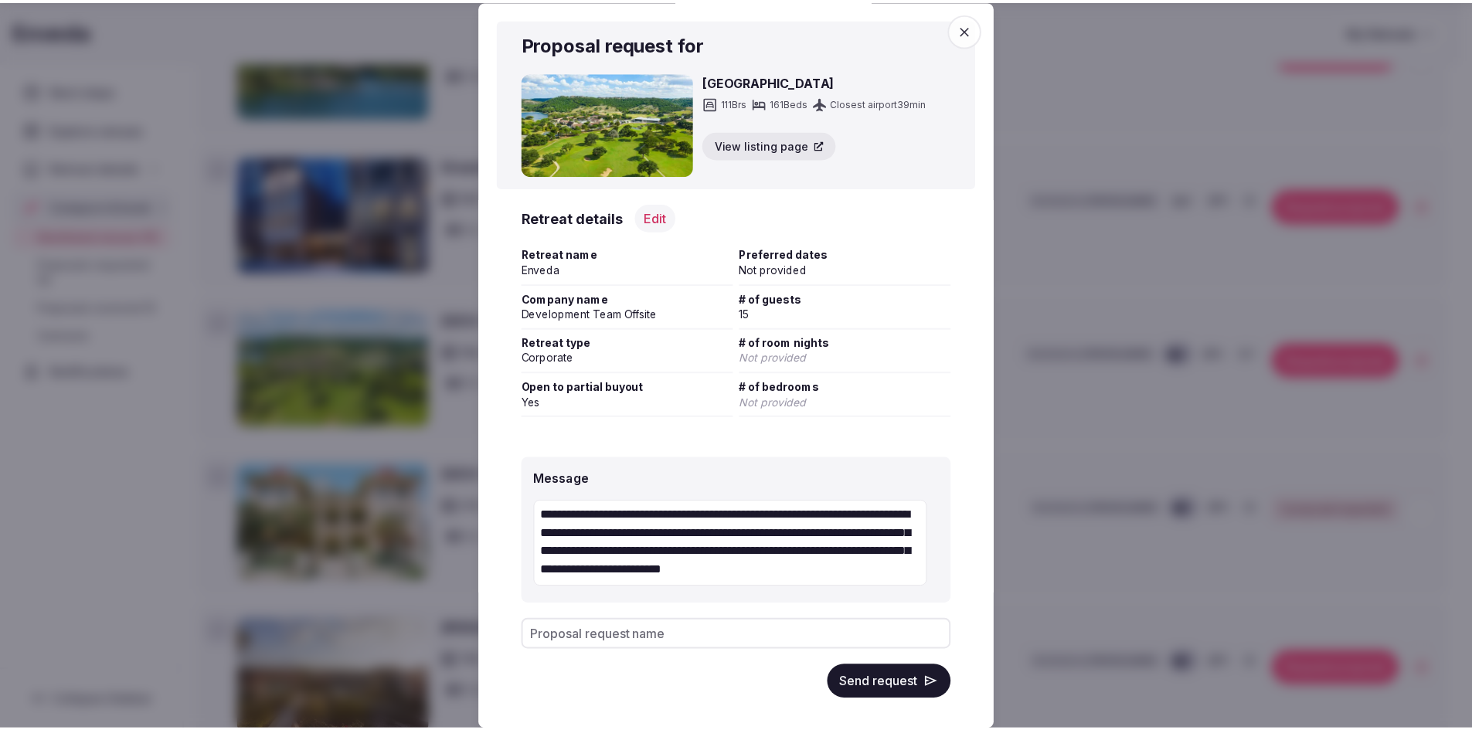
scroll to position [2, 0]
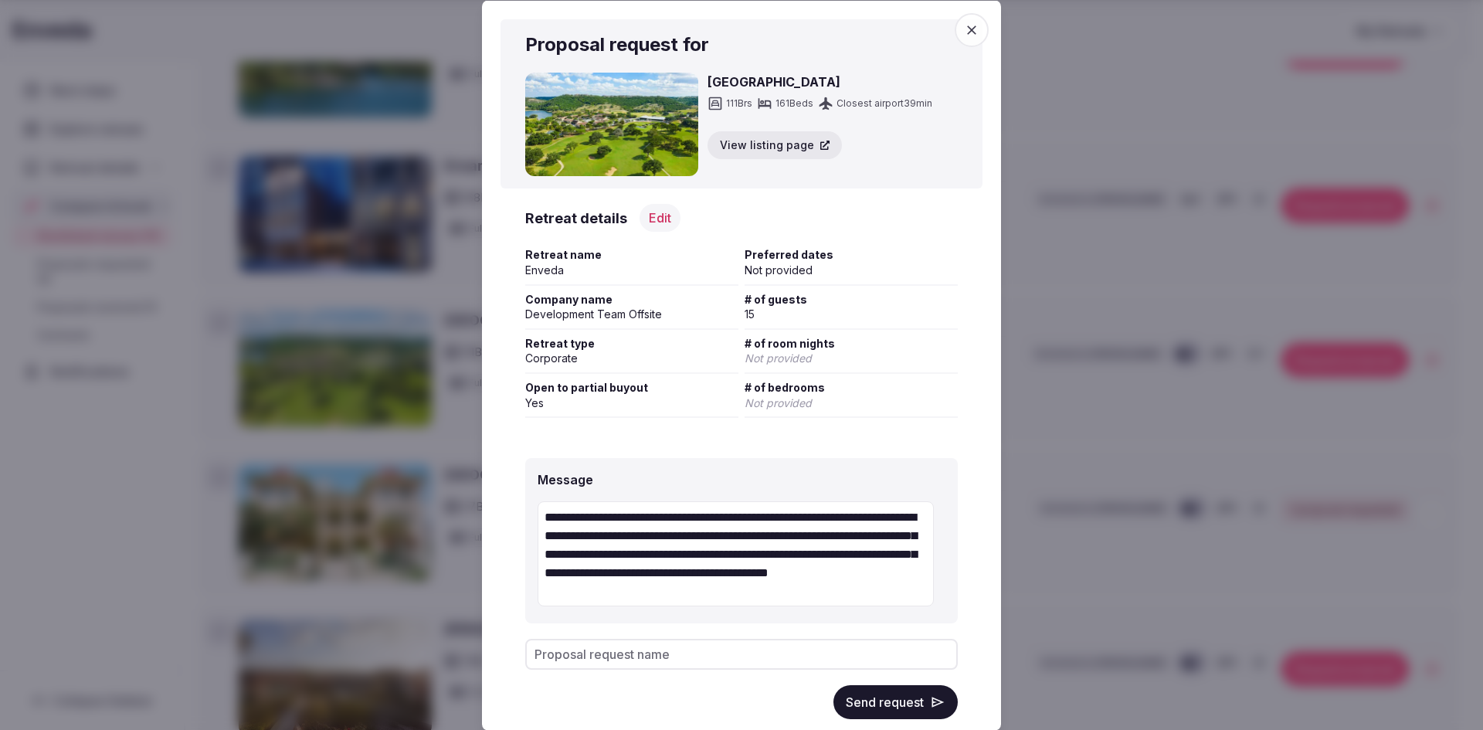
type textarea "**********"
click at [812, 657] on input "Proposal request name" at bounding box center [741, 654] width 433 height 31
type input "**********"
click at [866, 709] on button "Send request" at bounding box center [896, 702] width 124 height 34
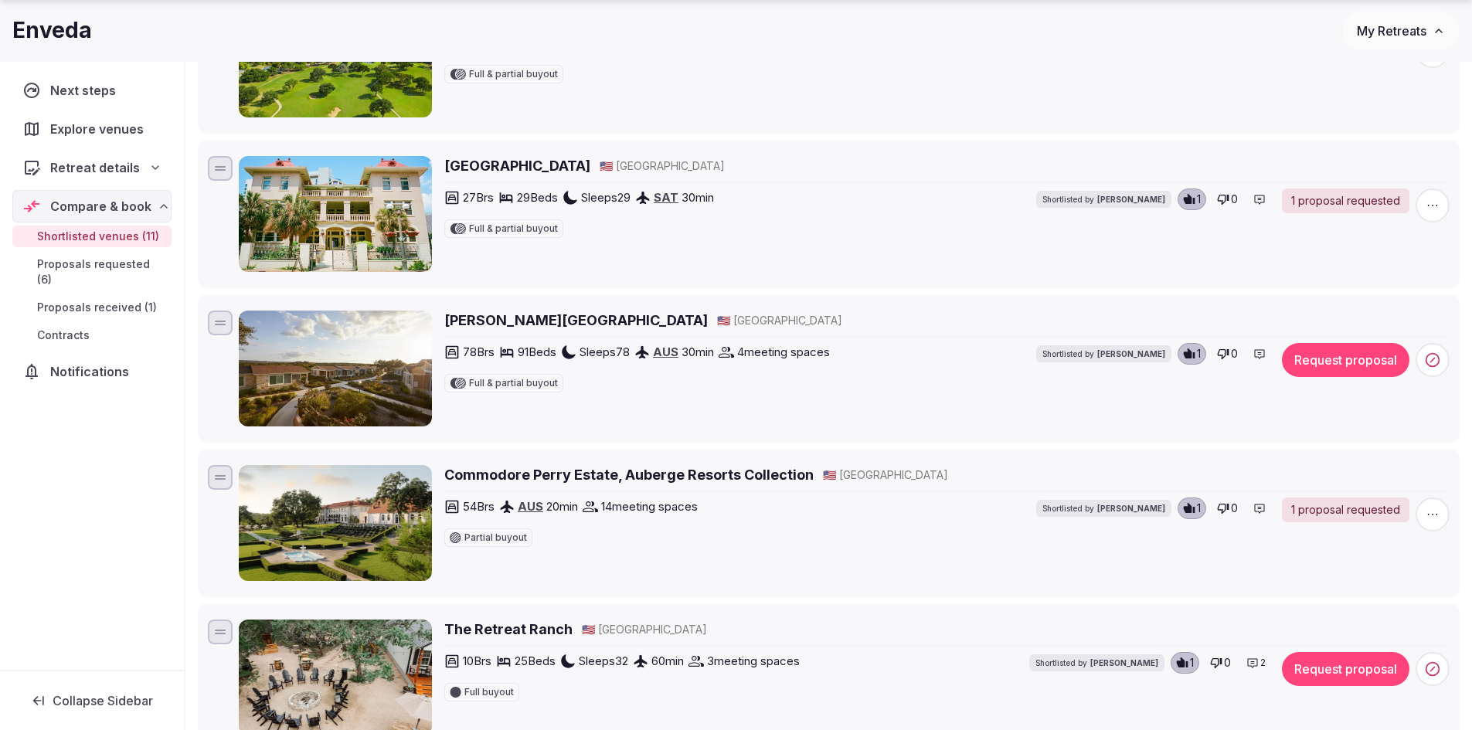
scroll to position [1159, 0]
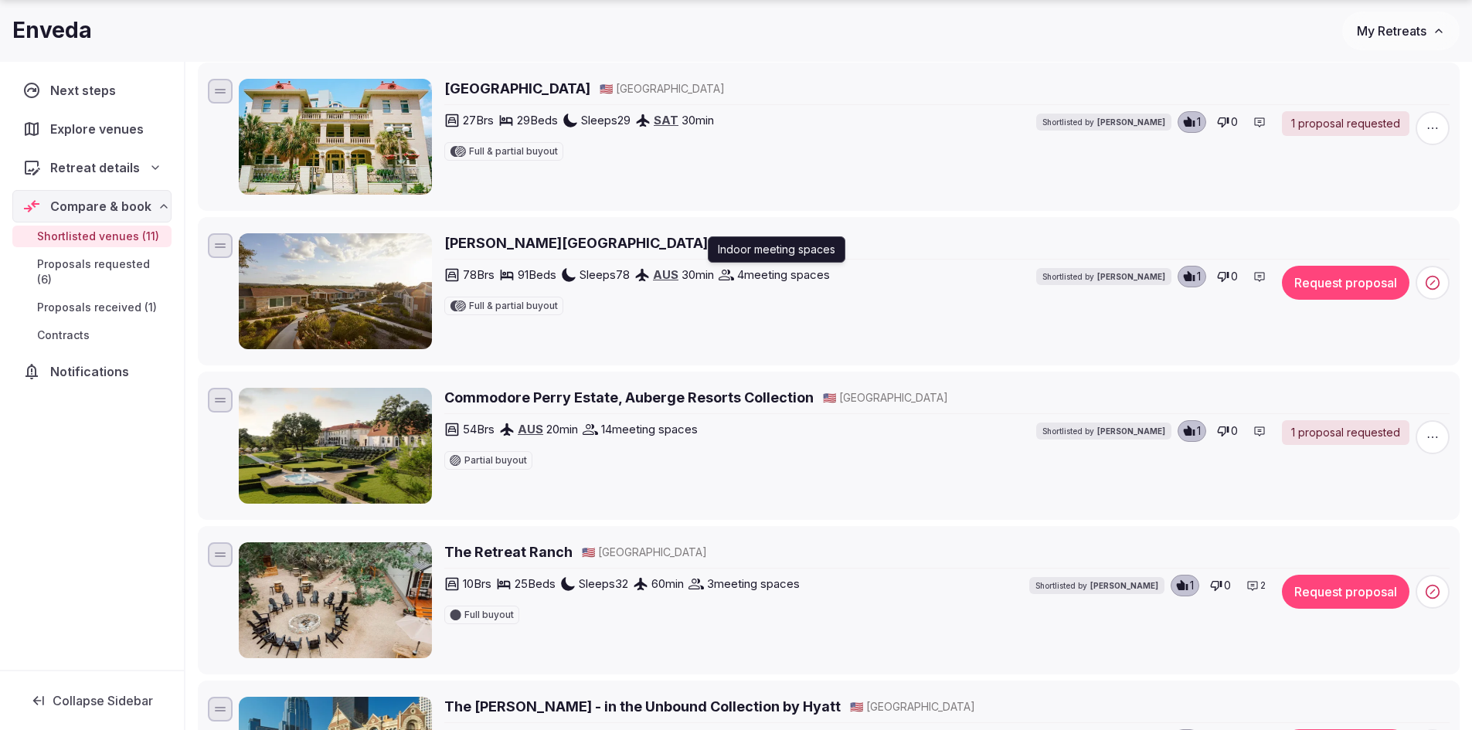
click at [789, 277] on span "4 meeting spaces" at bounding box center [783, 275] width 93 height 16
click at [651, 241] on h2 "Carter Creek Winery Resort and Spa" at bounding box center [575, 242] width 263 height 19
click at [1431, 284] on icon at bounding box center [1433, 282] width 4 height 4
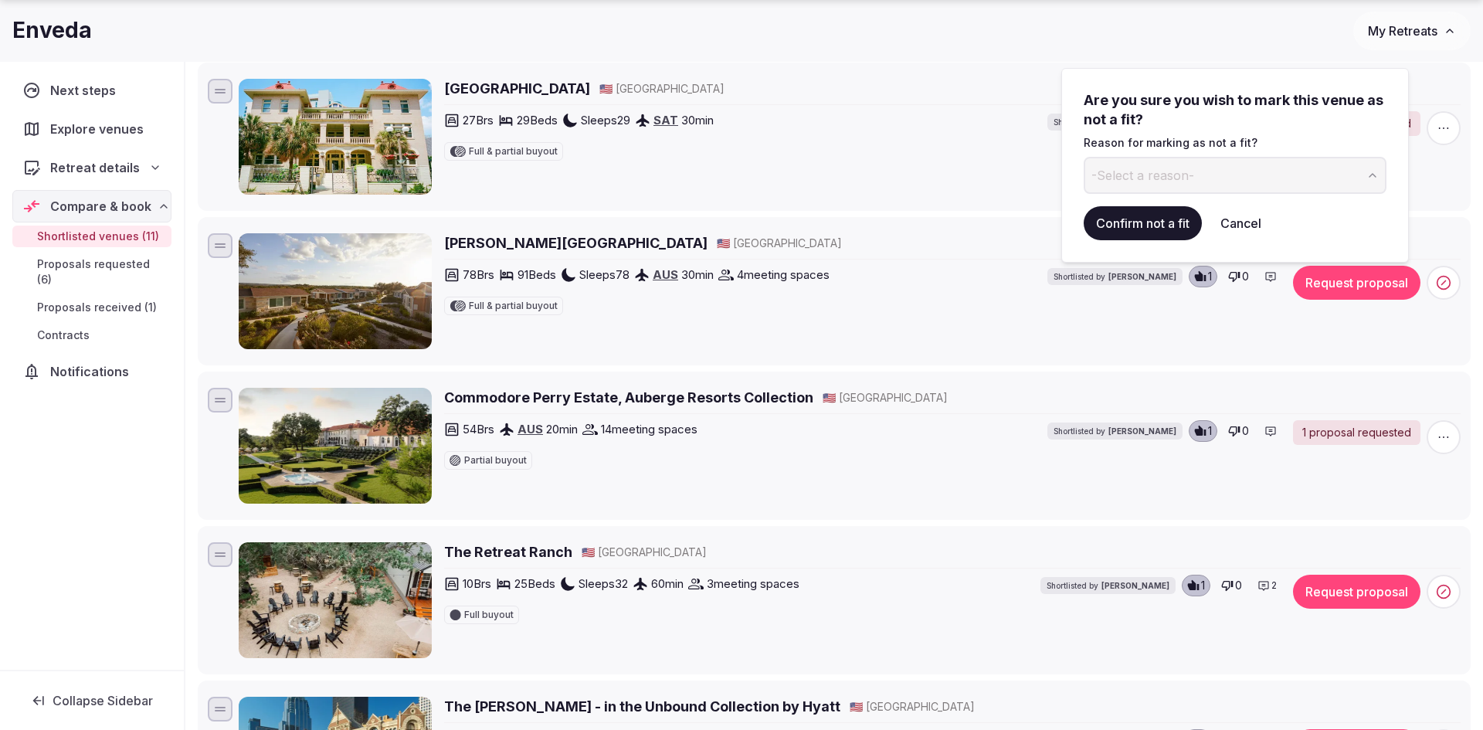
click at [1373, 175] on icon "button" at bounding box center [1373, 175] width 12 height 12
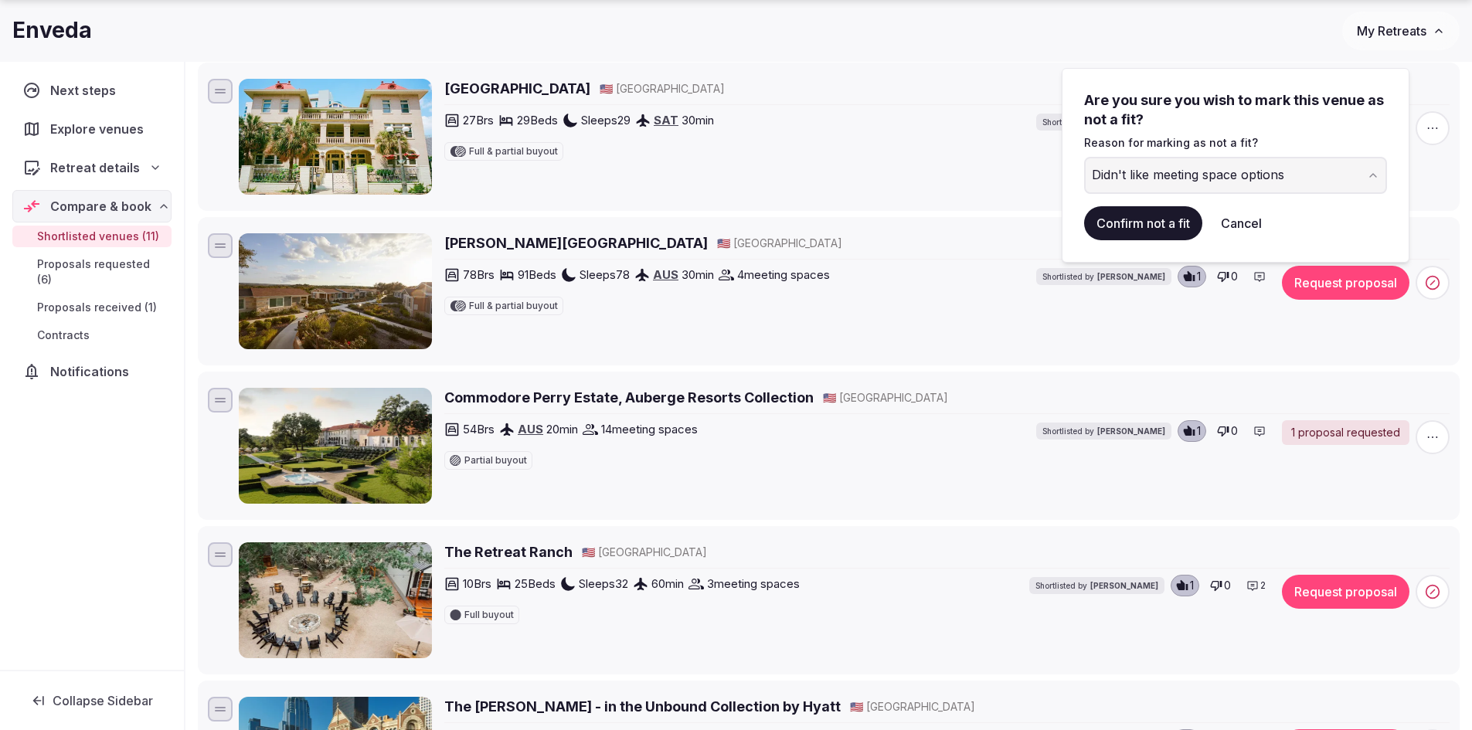
click at [1151, 225] on button "Confirm not a fit" at bounding box center [1143, 223] width 118 height 34
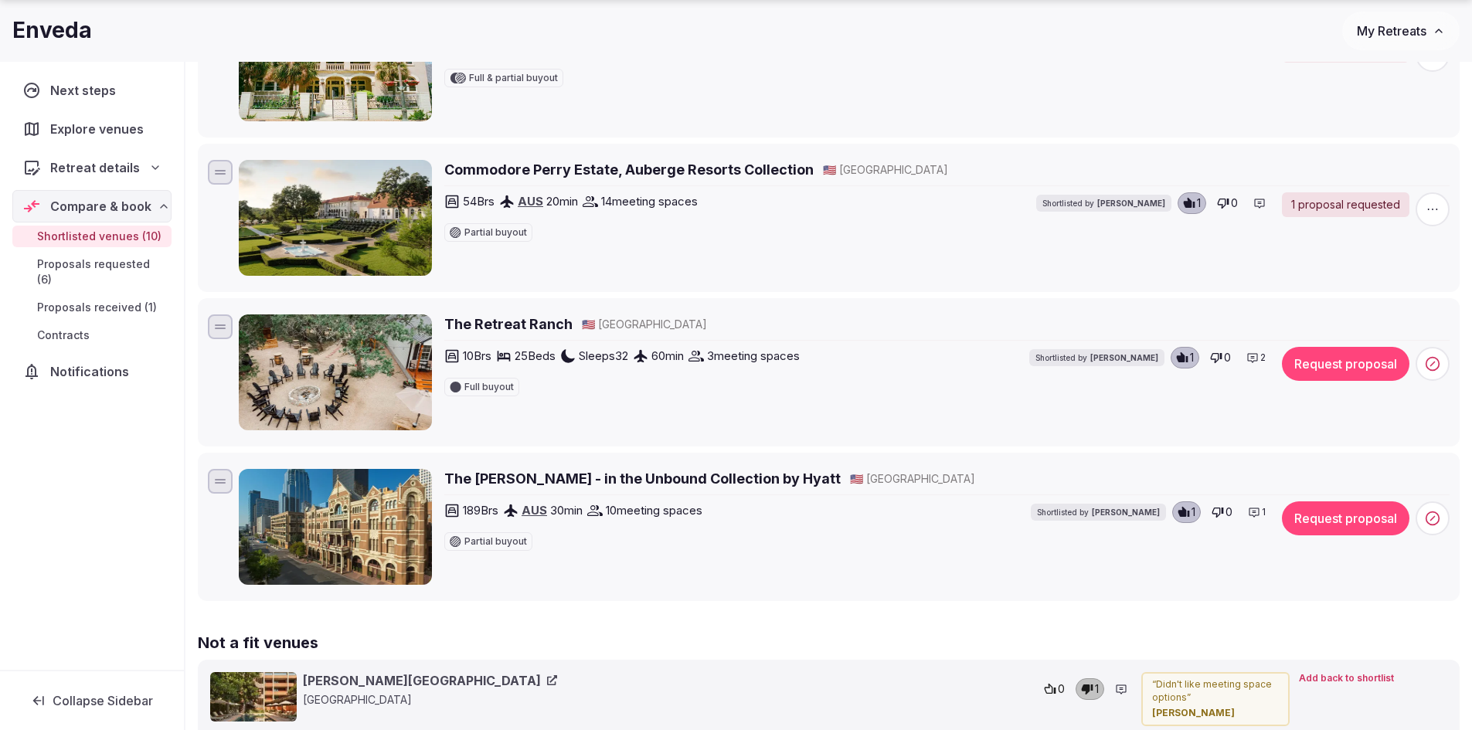
scroll to position [1236, 0]
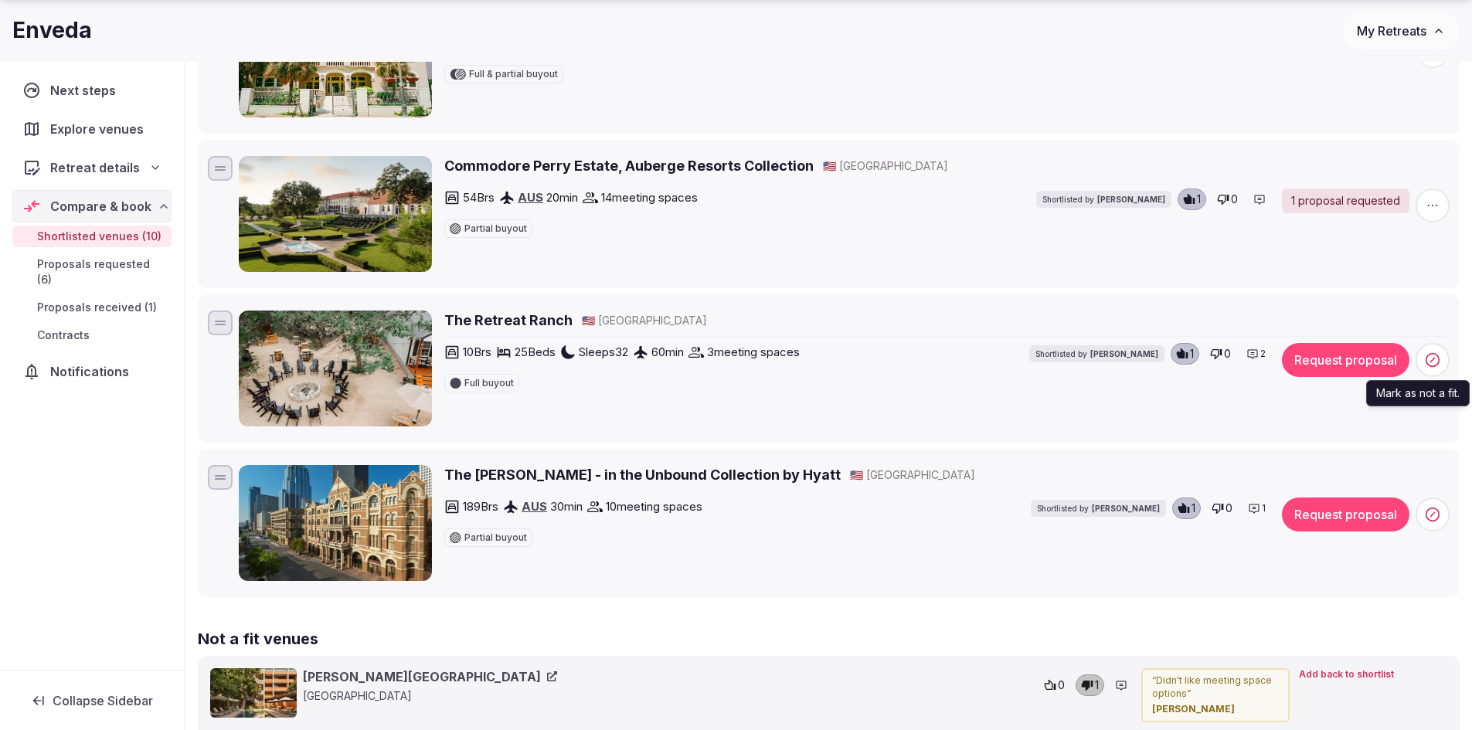
click at [1430, 365] on circle at bounding box center [1432, 360] width 13 height 13
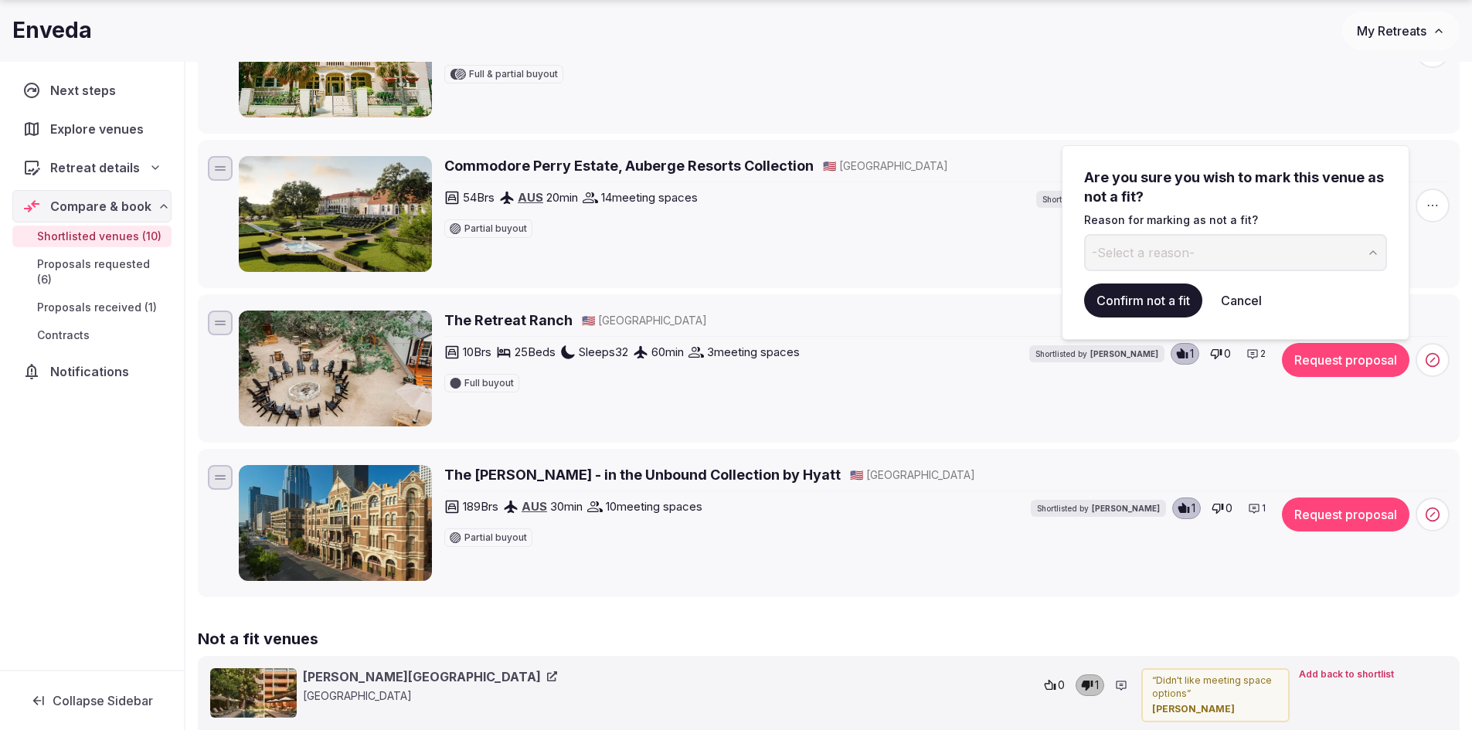
click at [1190, 253] on span "-Select a reason-" at bounding box center [1143, 252] width 103 height 17
click at [1165, 297] on button "Confirm not a fit" at bounding box center [1143, 301] width 118 height 34
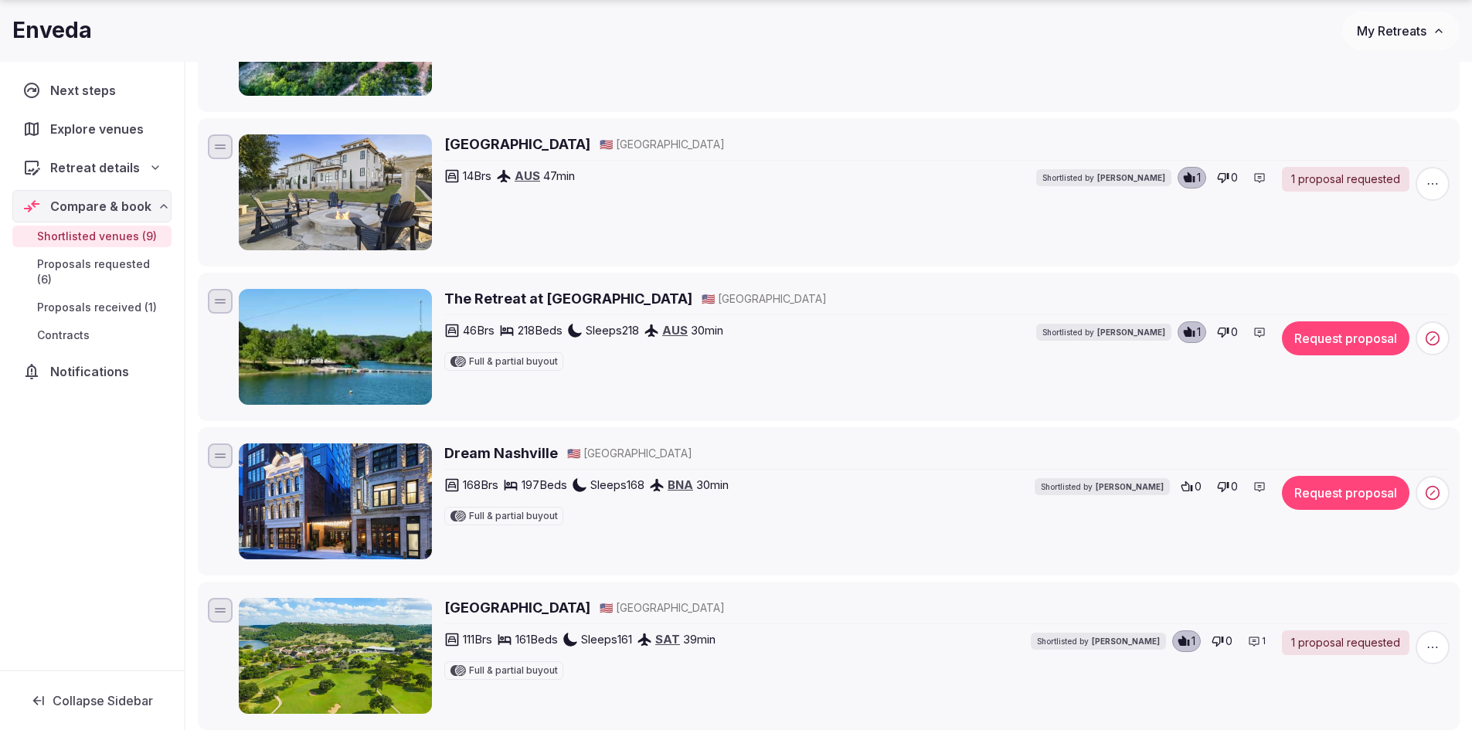
scroll to position [541, 0]
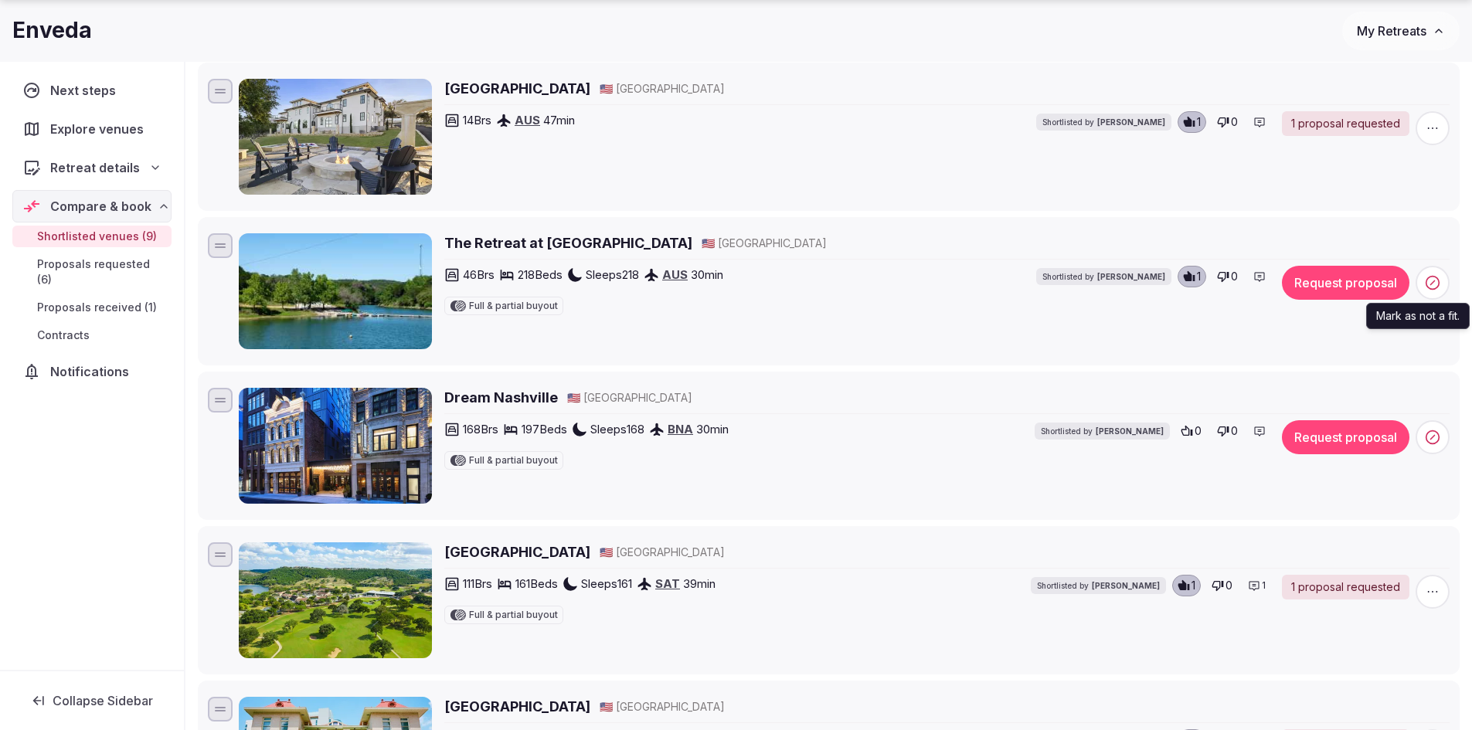
click at [1443, 284] on span at bounding box center [1432, 283] width 34 height 34
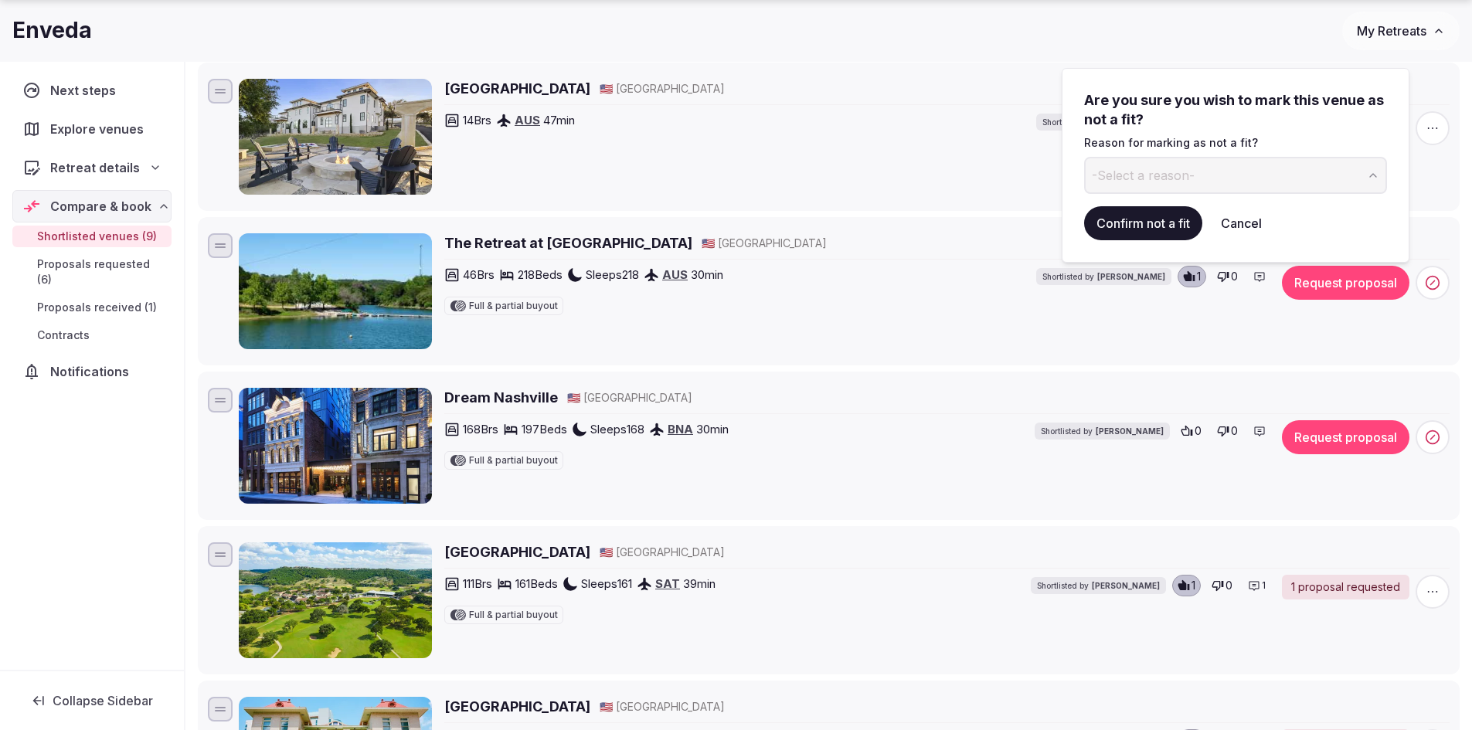
click at [1282, 175] on button "-Select a reason-" at bounding box center [1235, 175] width 303 height 37
click at [1153, 224] on button "Confirm not a fit" at bounding box center [1143, 223] width 118 height 34
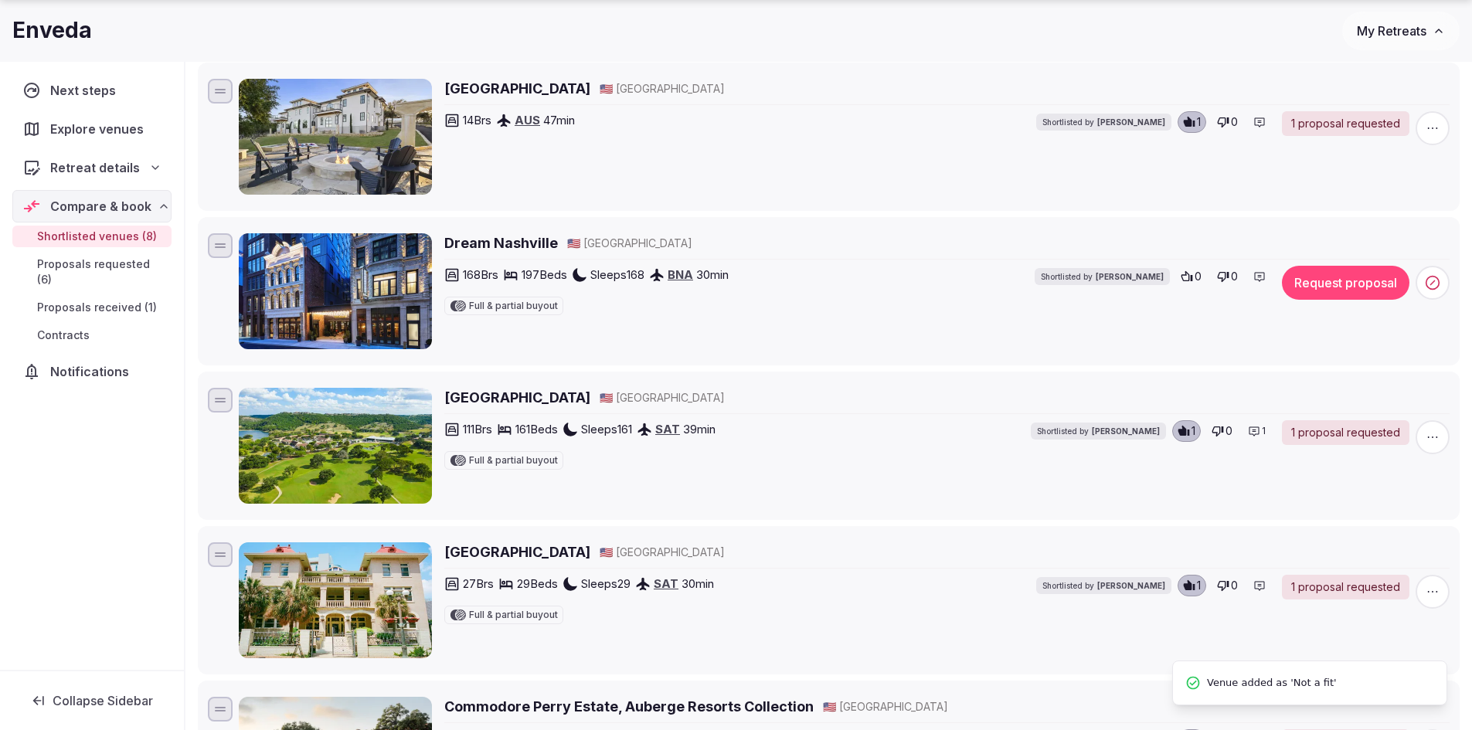
scroll to position [56, 0]
click at [528, 242] on h2 "Dream Nashville" at bounding box center [501, 242] width 114 height 19
click at [1425, 285] on icon at bounding box center [1431, 282] width 15 height 15
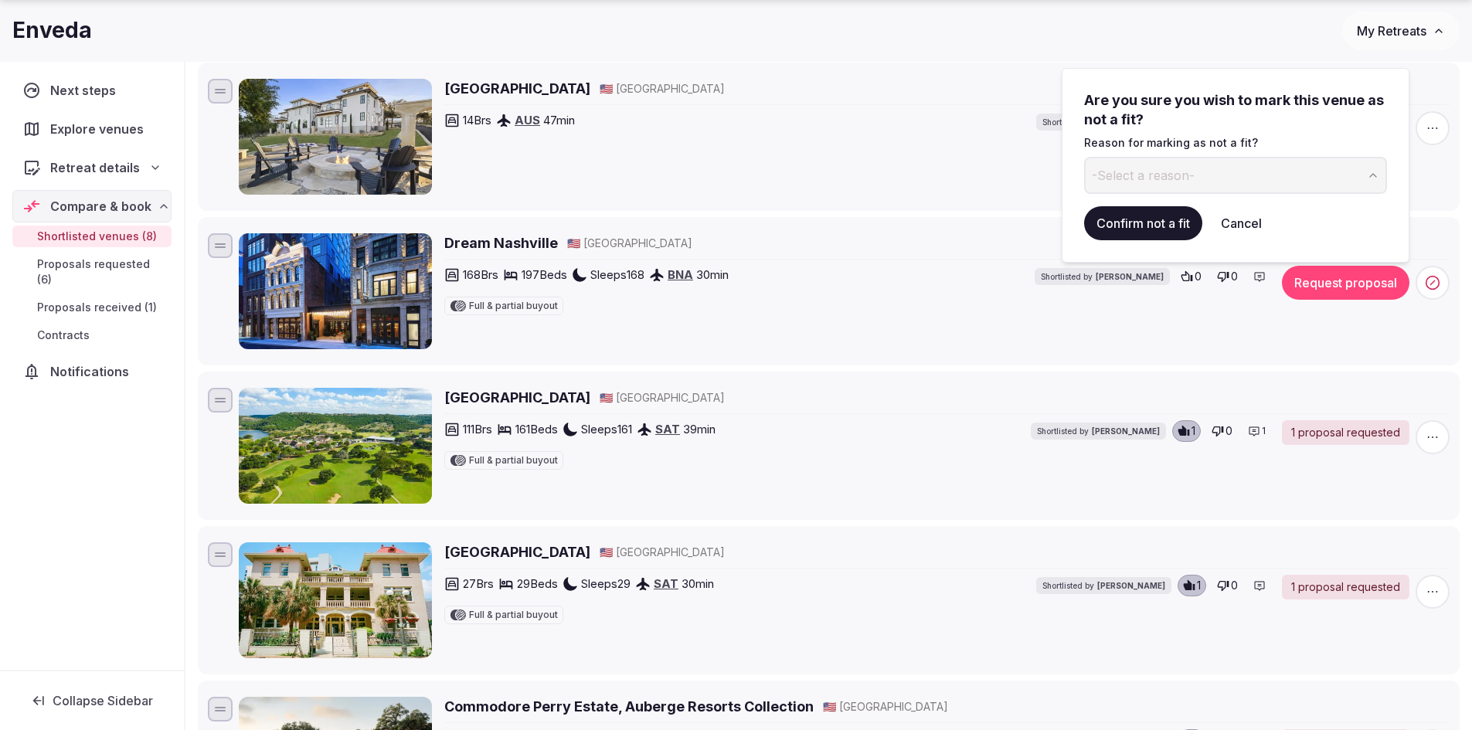
click at [1346, 184] on button "-Select a reason-" at bounding box center [1235, 175] width 303 height 37
click at [1130, 230] on button "Confirm not a fit" at bounding box center [1143, 223] width 118 height 34
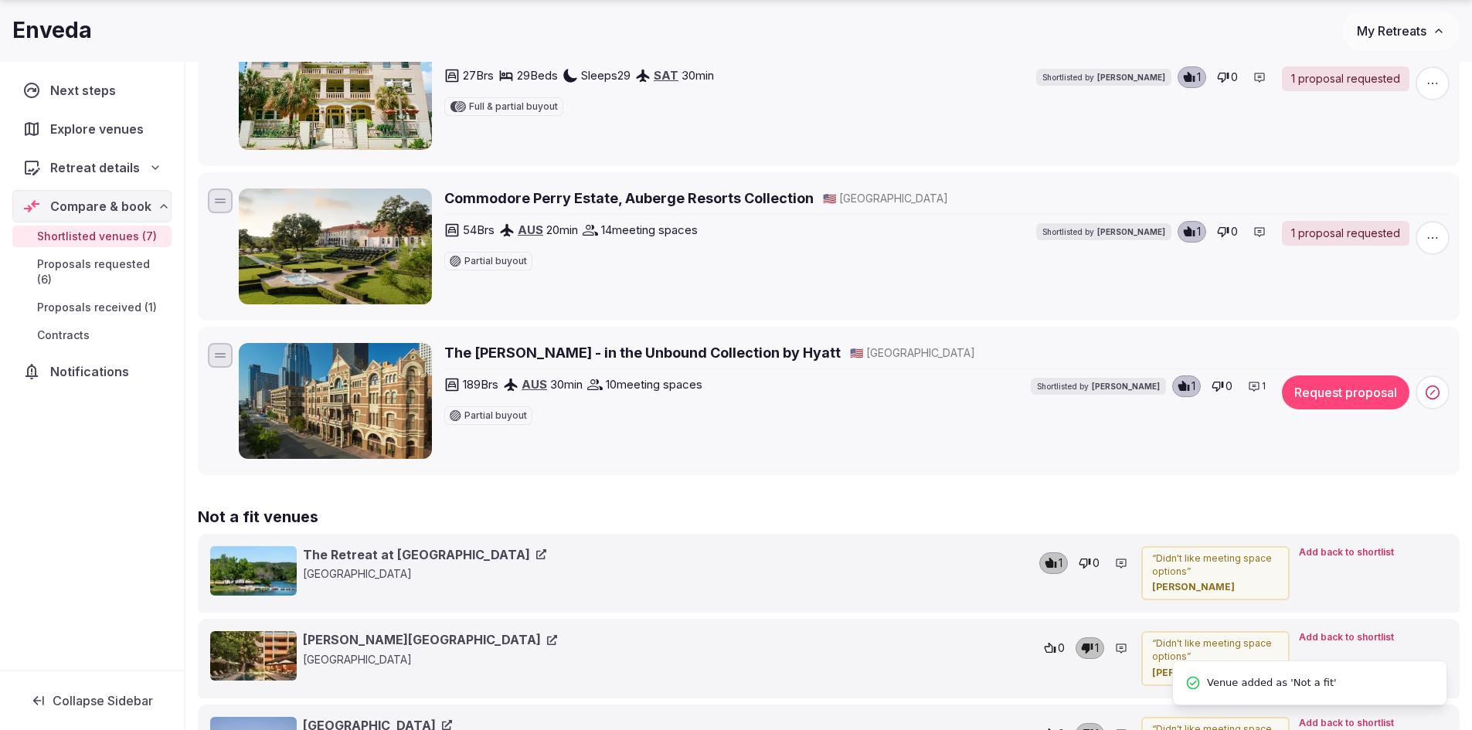
scroll to position [927, 0]
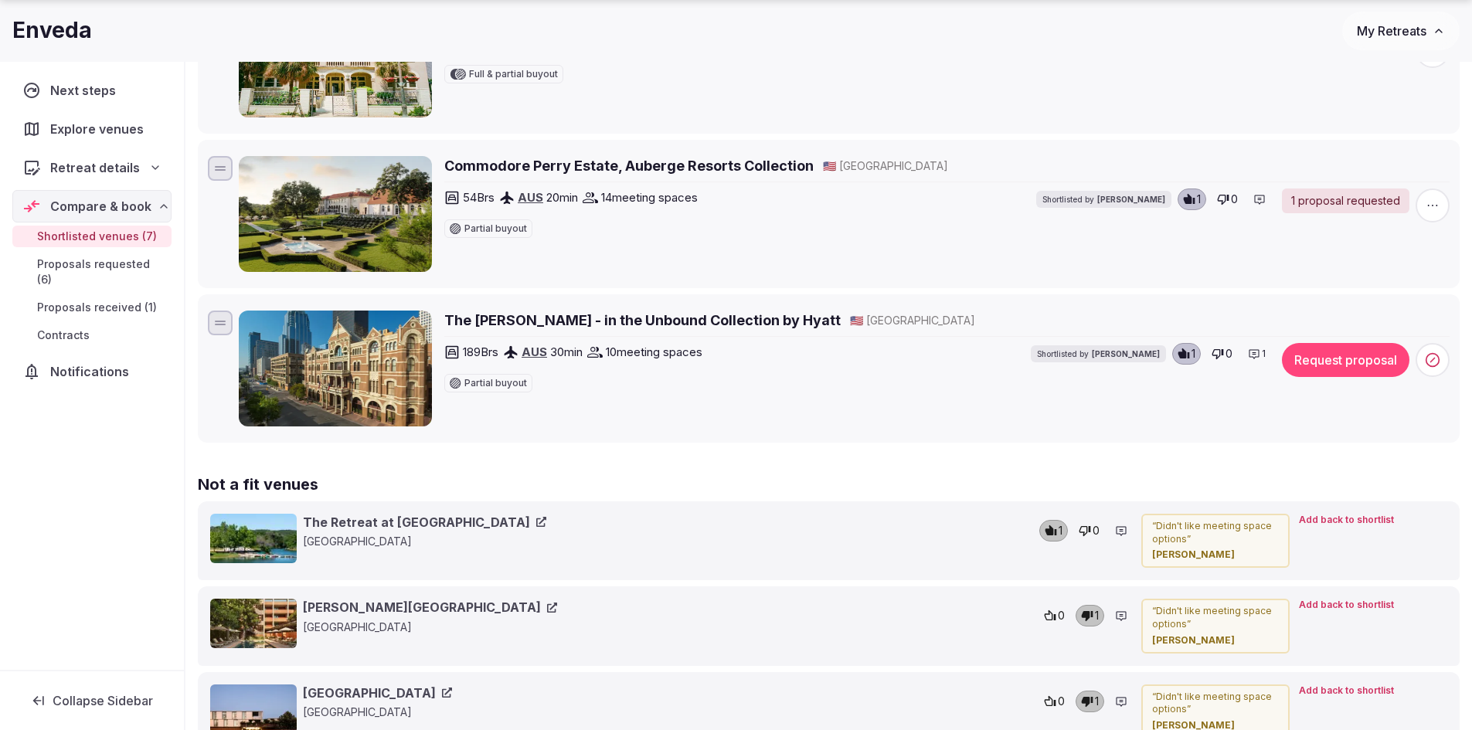
click at [621, 324] on h2 "The Driskill - in the Unbound Collection by Hyatt" at bounding box center [642, 320] width 396 height 19
click at [1435, 357] on icon at bounding box center [1431, 359] width 15 height 15
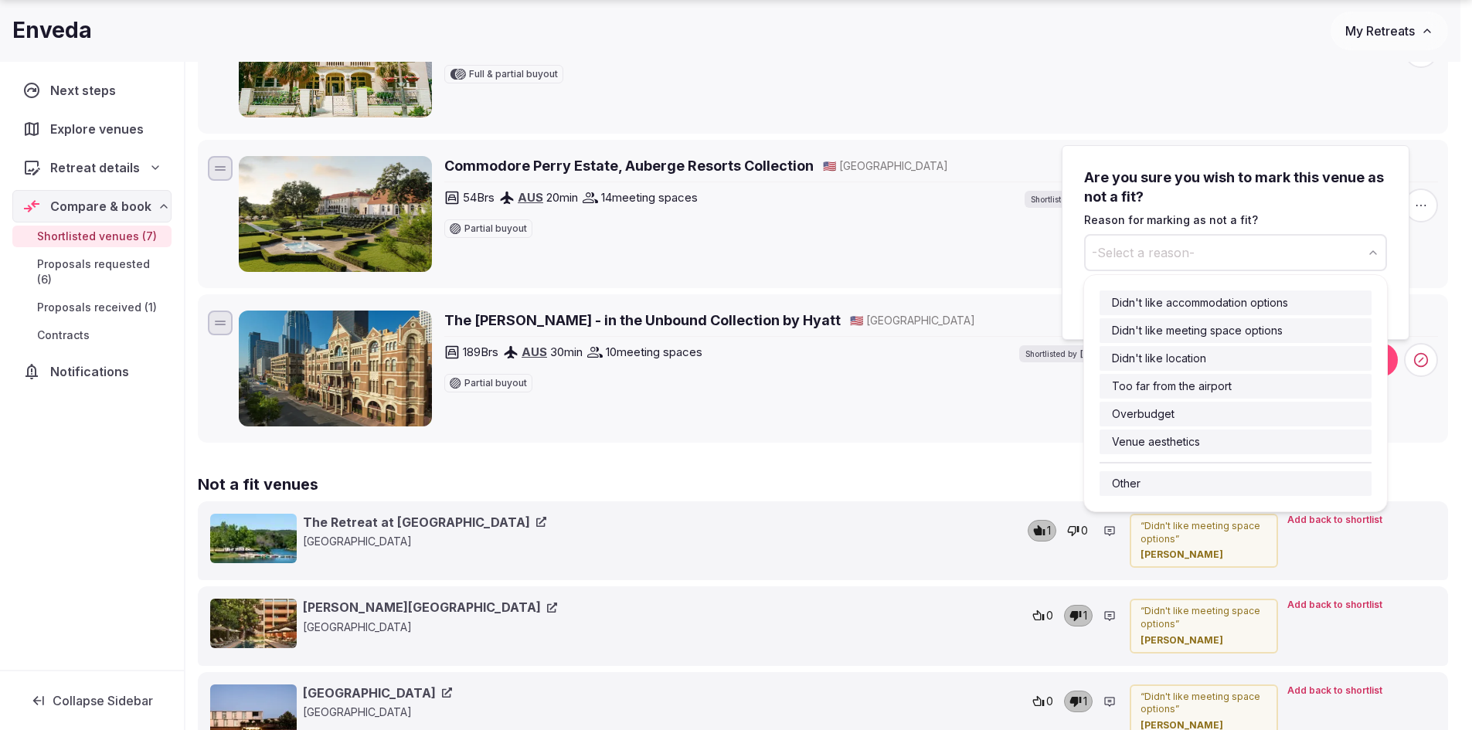
click at [1285, 243] on button "-Select a reason-" at bounding box center [1235, 252] width 303 height 37
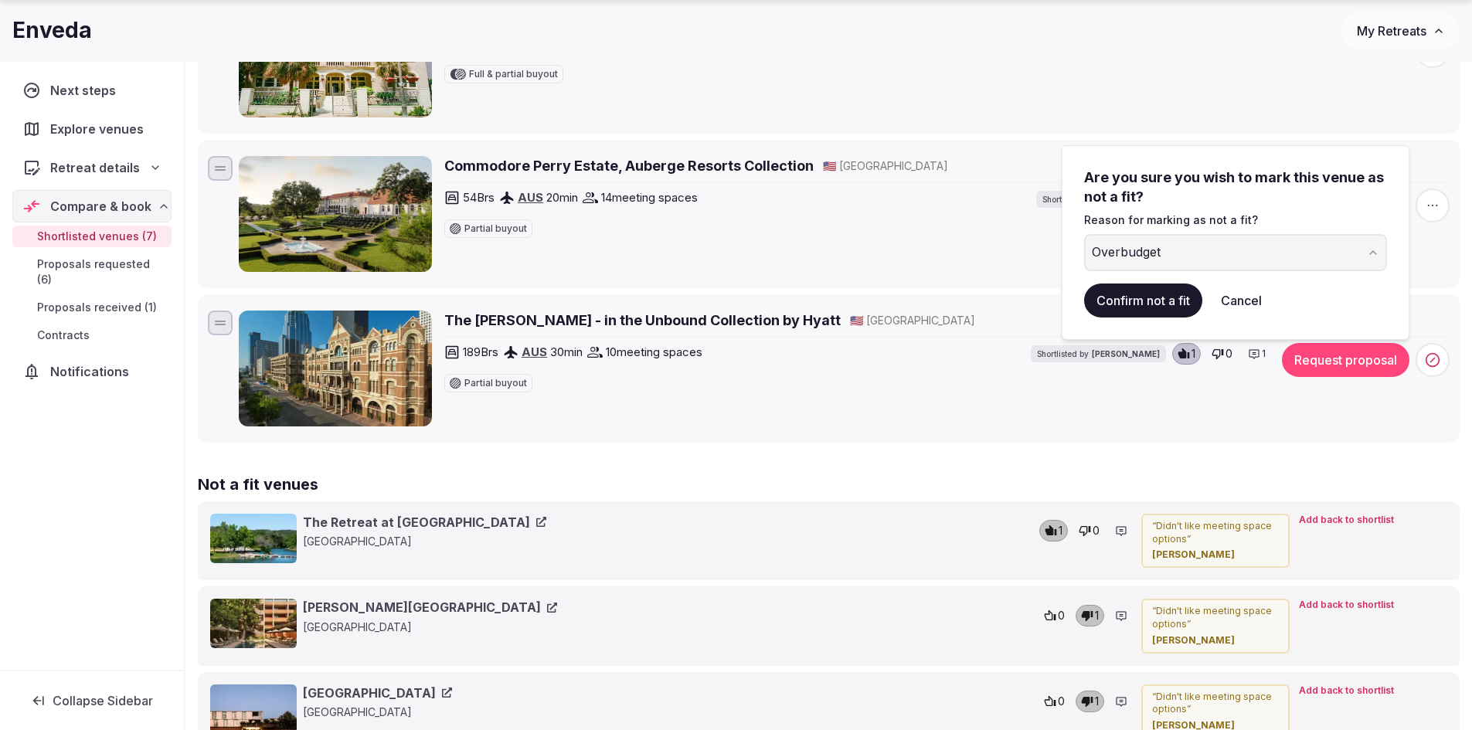
click at [1153, 304] on button "Confirm not a fit" at bounding box center [1143, 301] width 118 height 34
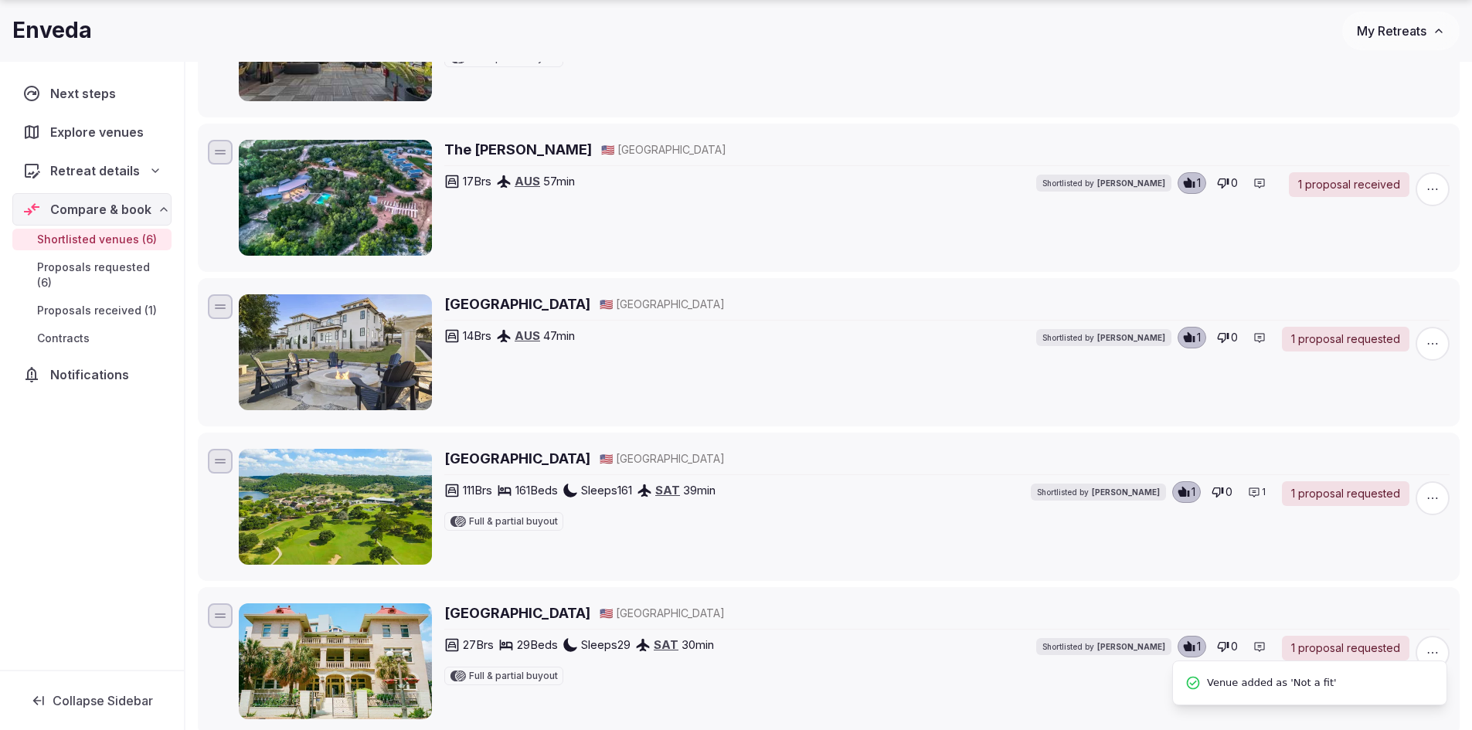
scroll to position [618, 0]
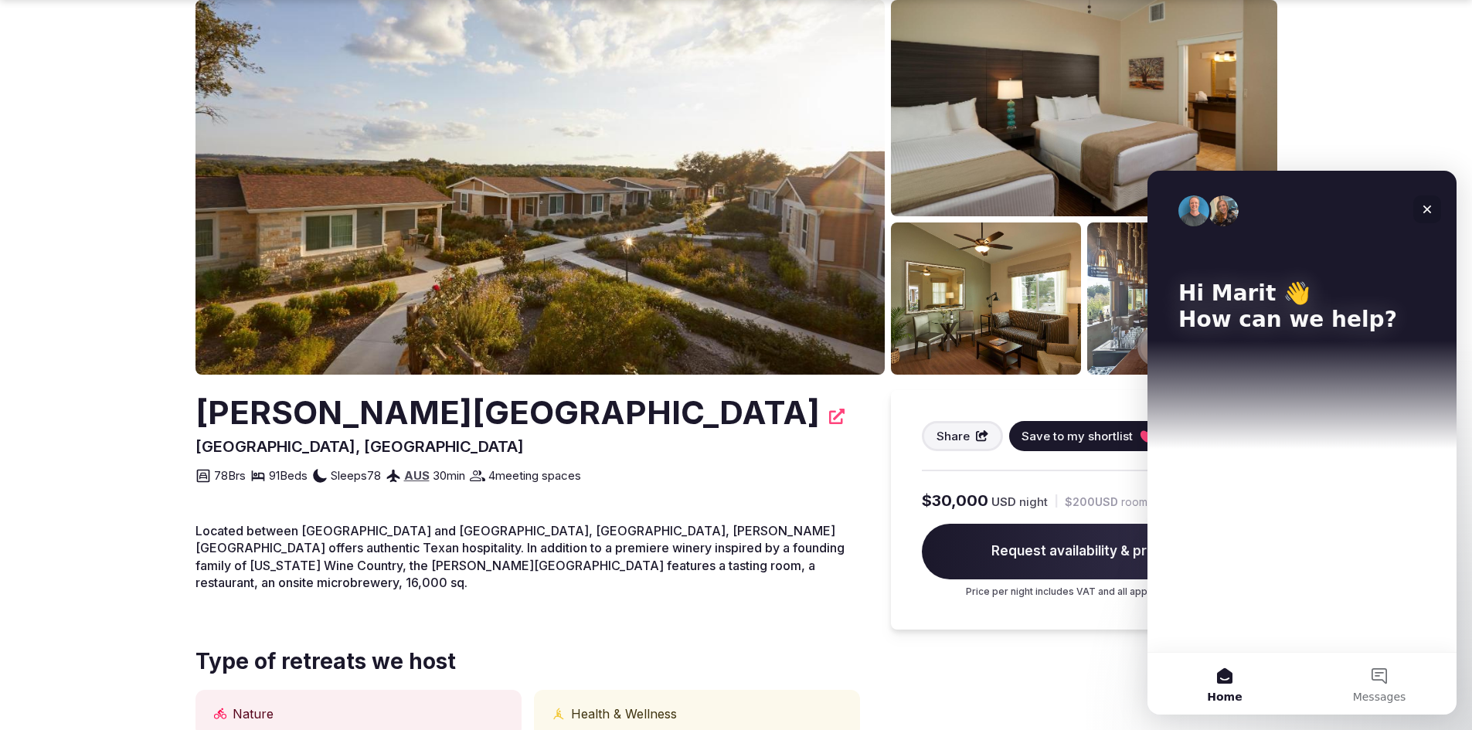
click at [1424, 205] on icon "Close" at bounding box center [1427, 209] width 12 height 12
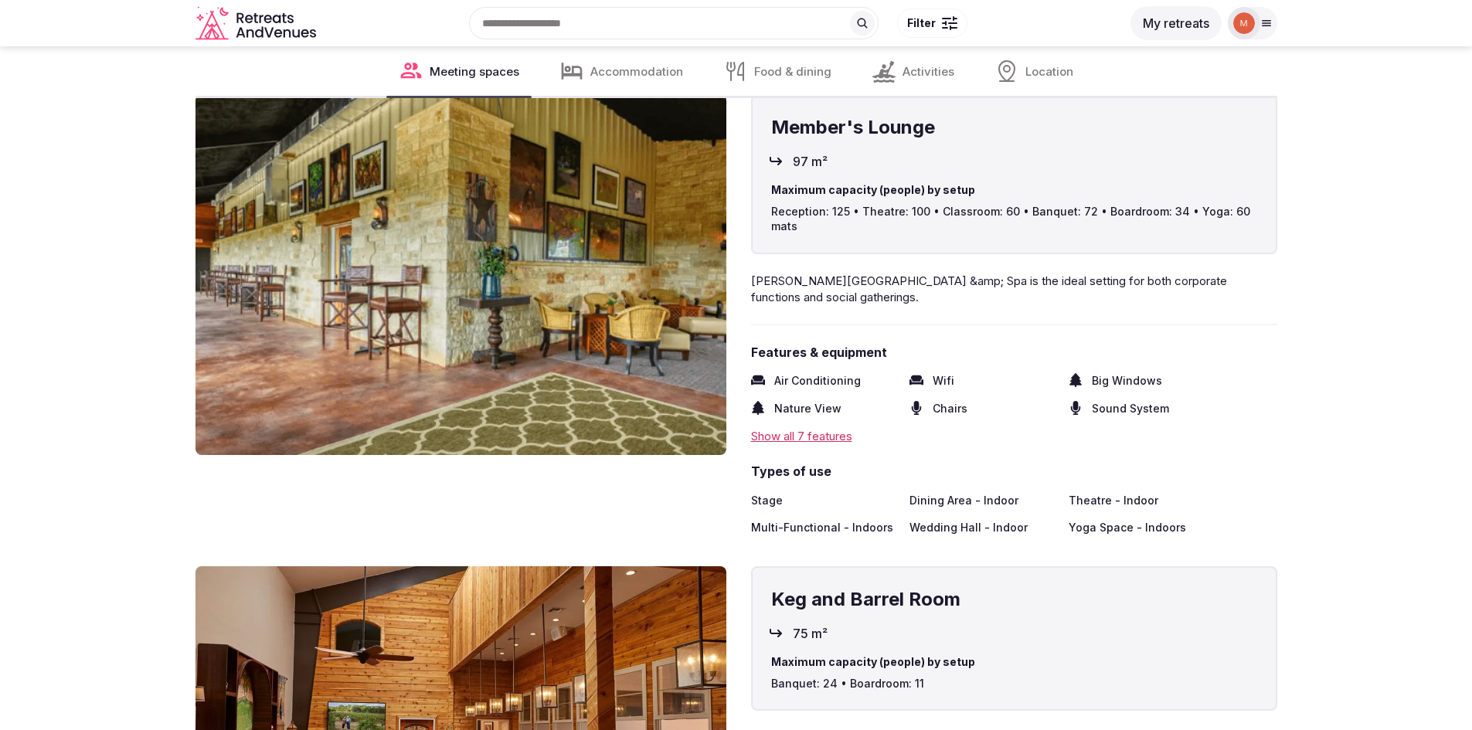
scroll to position [2009, 0]
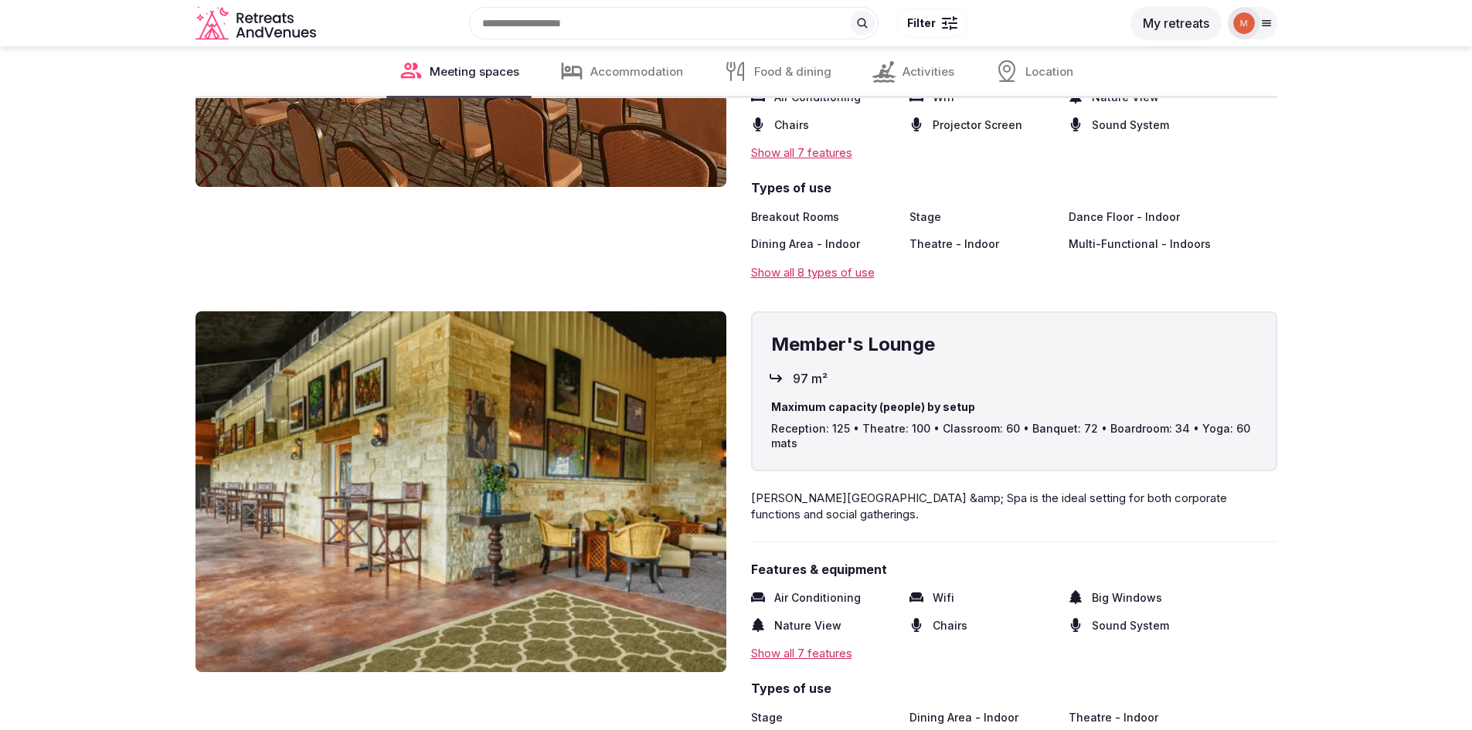
click at [809, 645] on div "Show all 7 features" at bounding box center [1014, 653] width 526 height 16
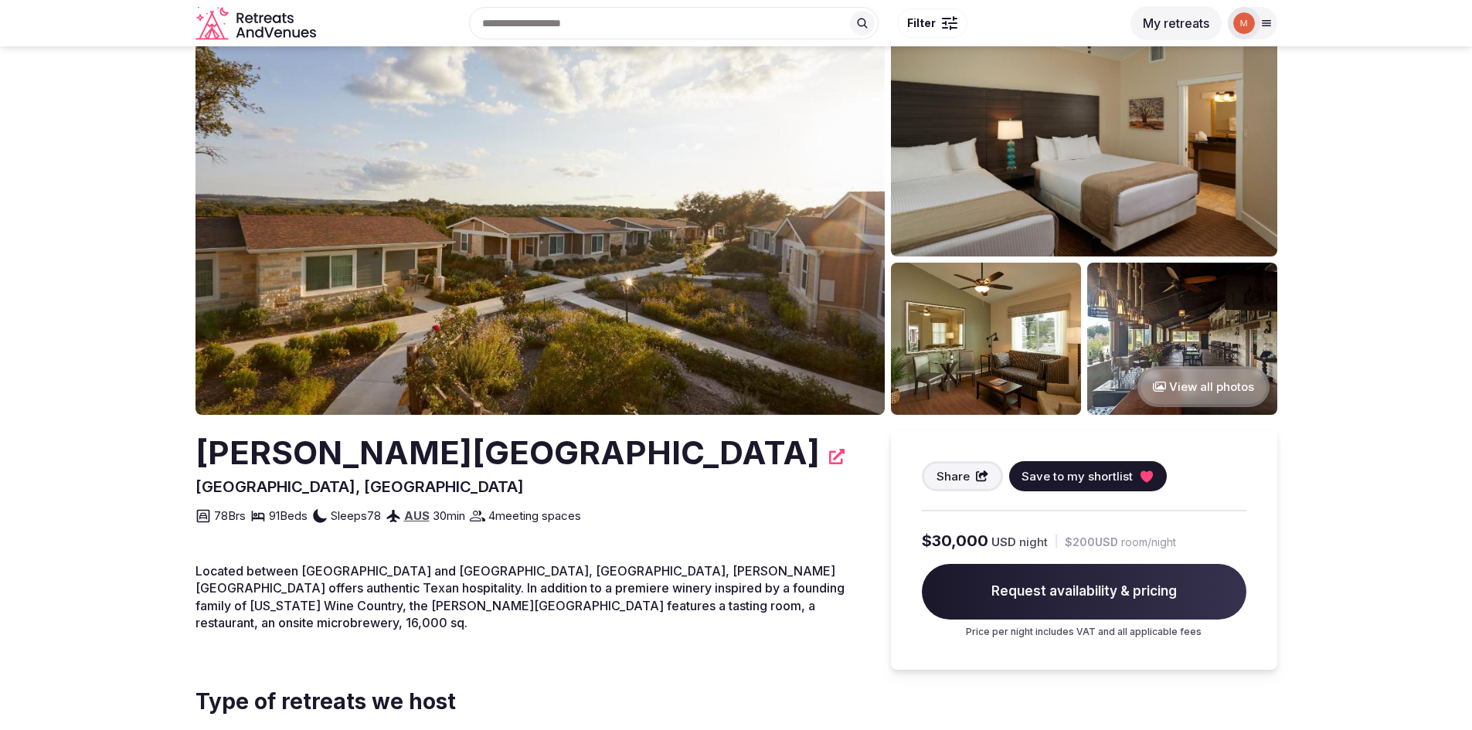
scroll to position [0, 0]
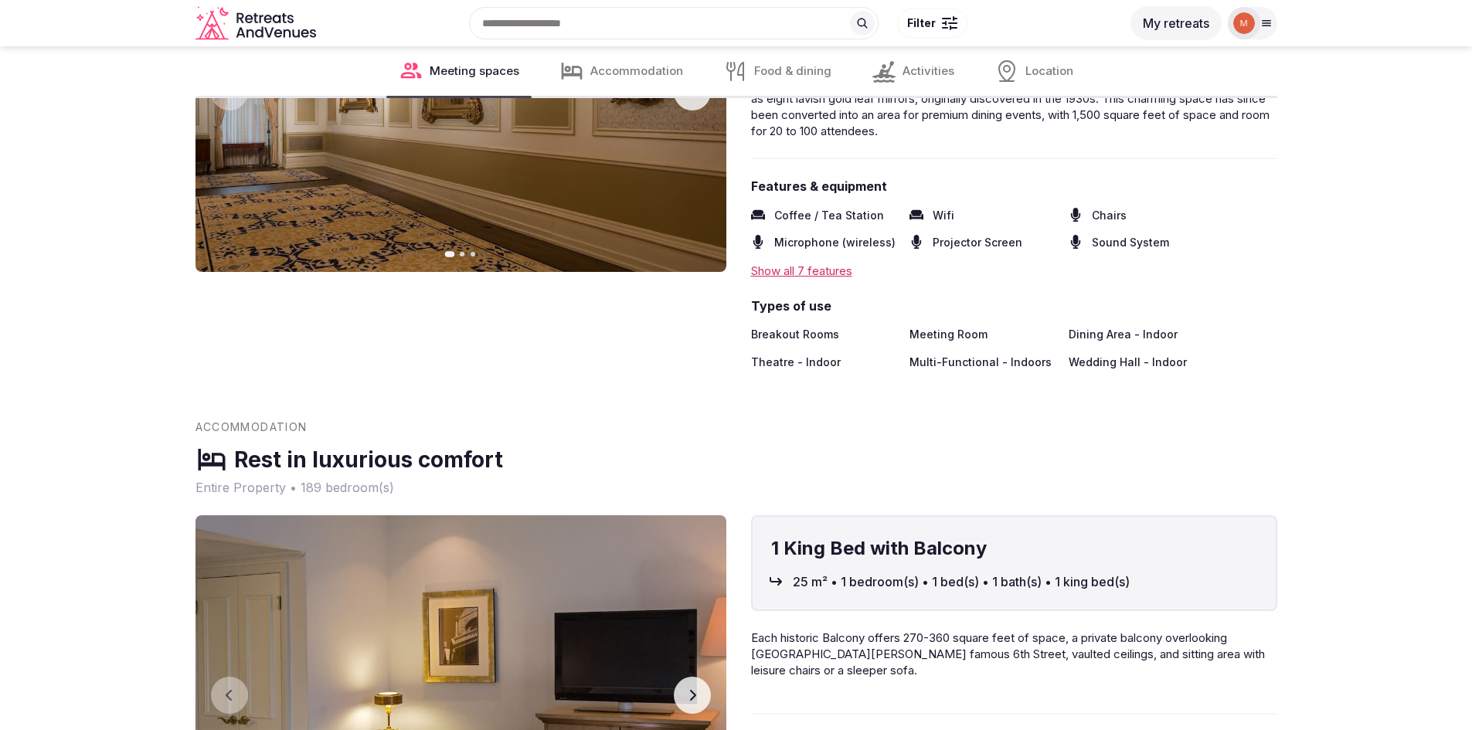
scroll to position [1931, 0]
